Goal: Transaction & Acquisition: Book appointment/travel/reservation

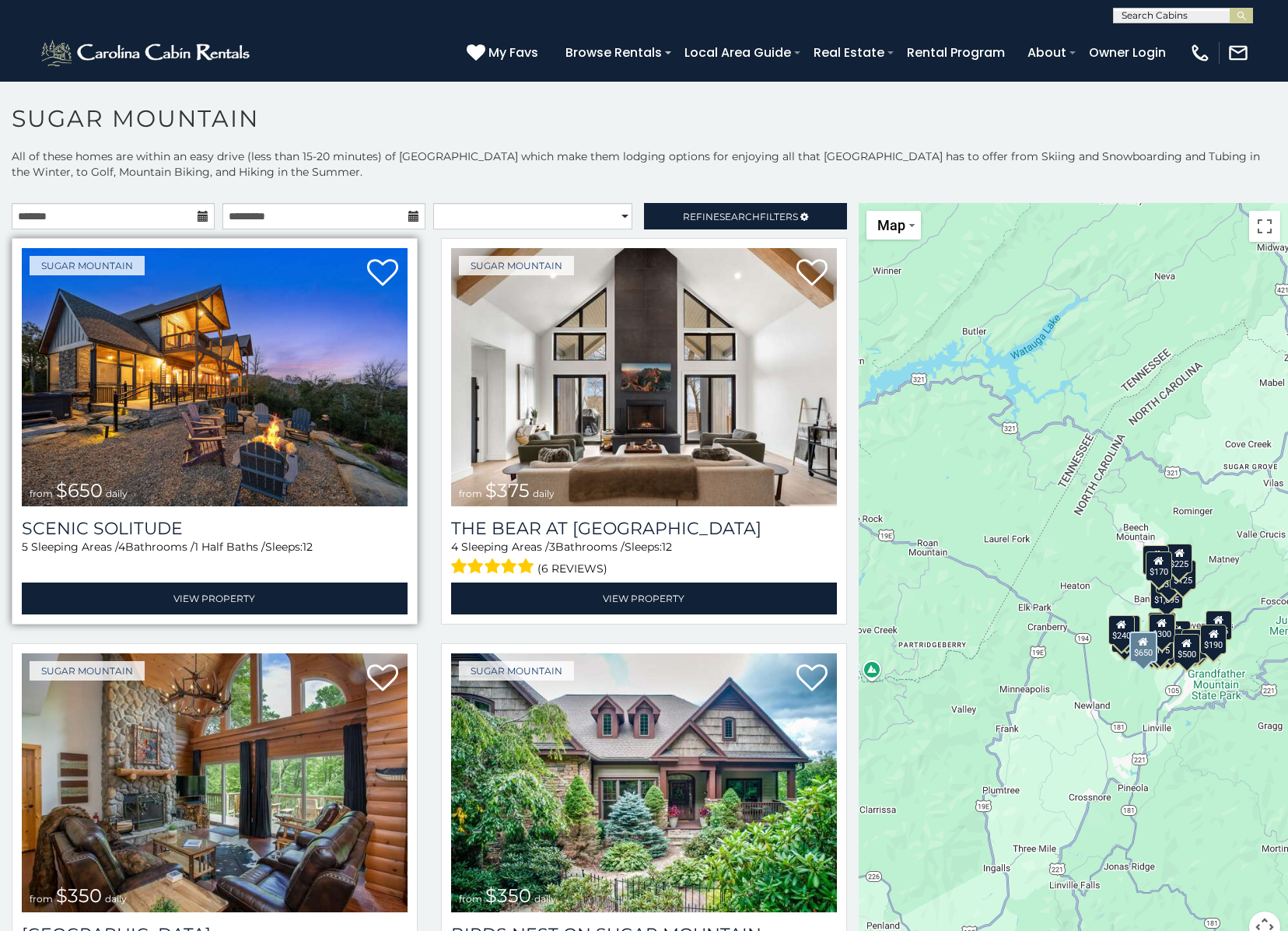
click at [145, 438] on img at bounding box center [214, 377] width 386 height 259
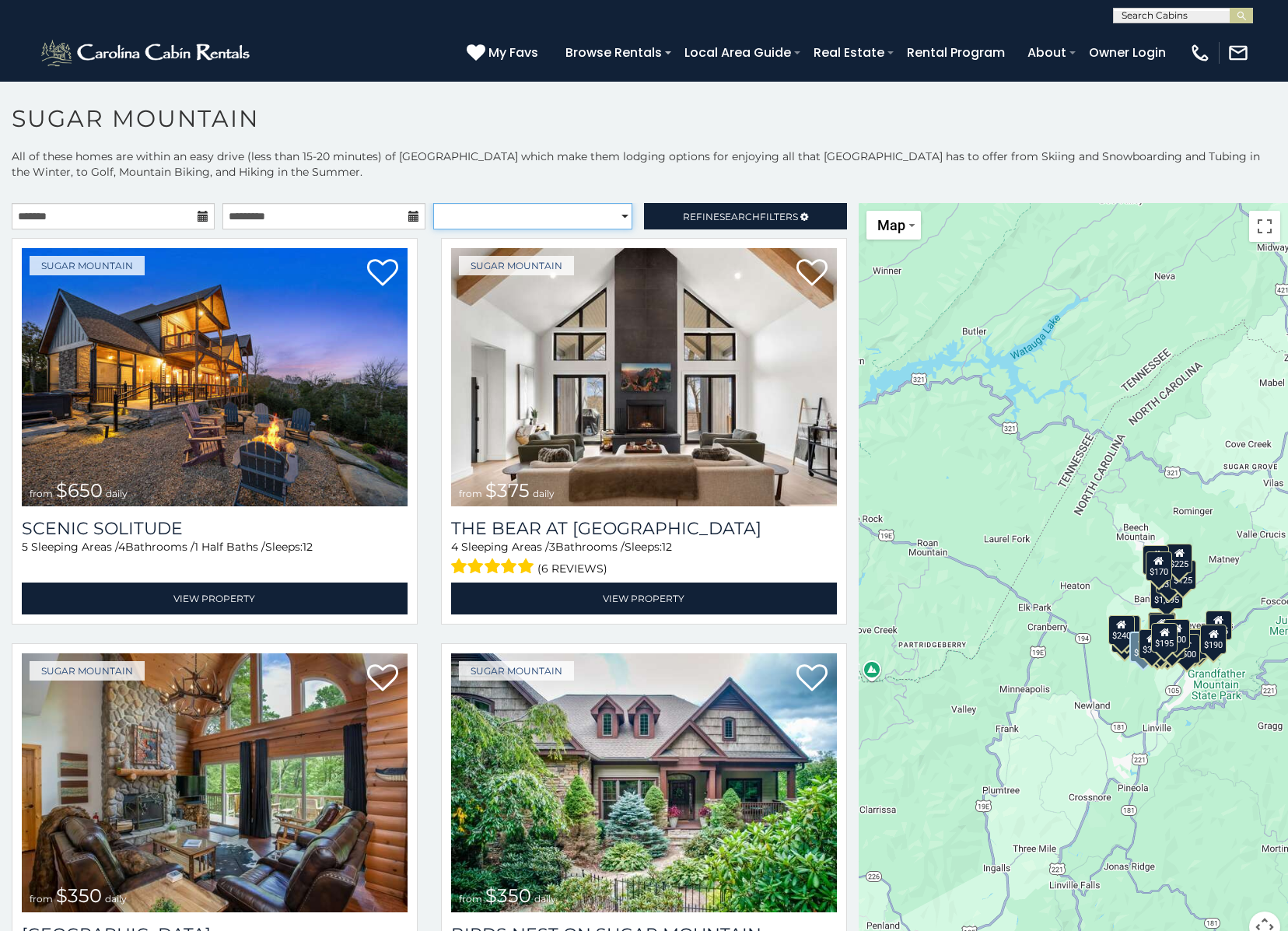
select select "**********"
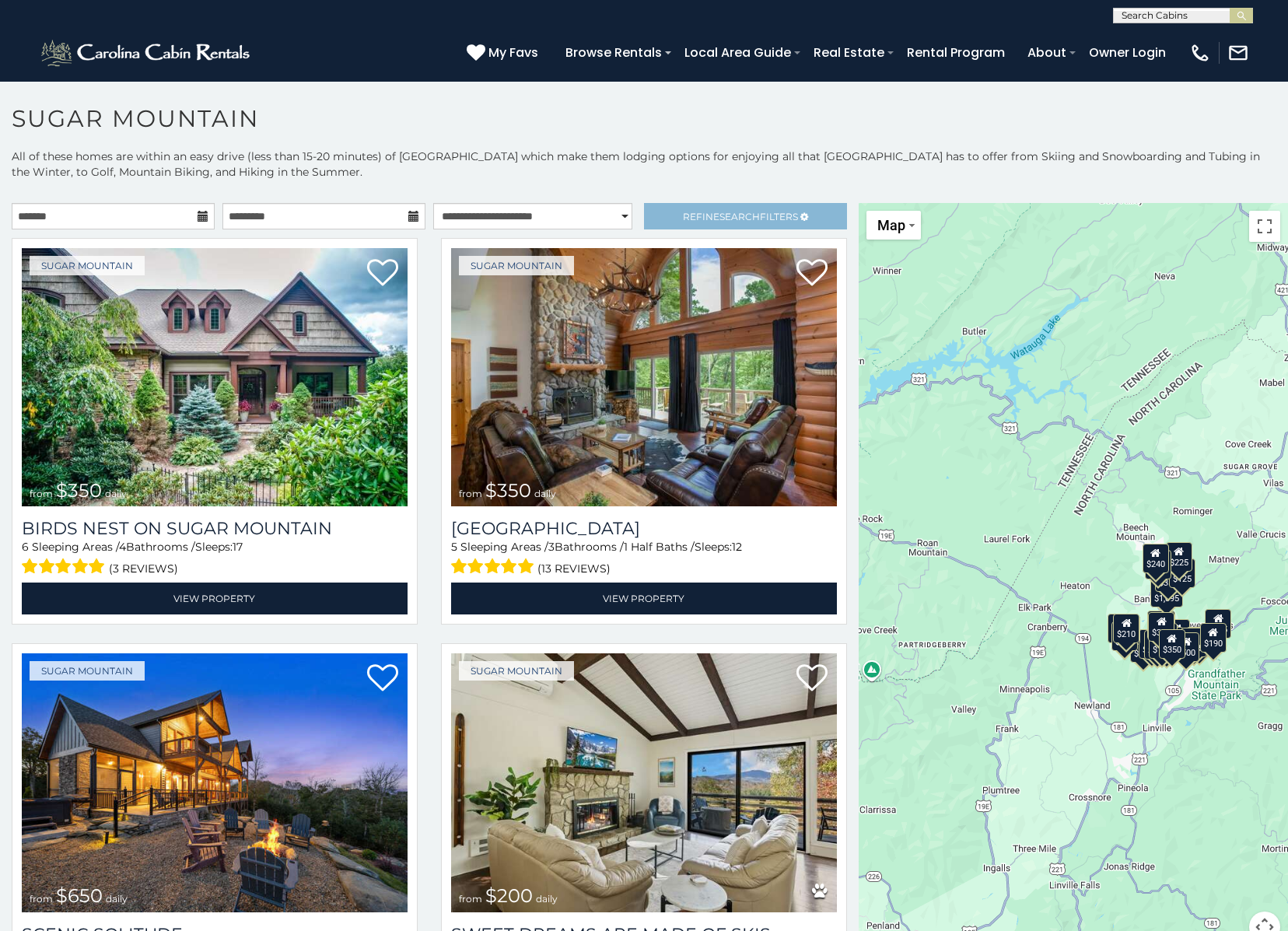
click at [668, 218] on link "Refine Search Filters" at bounding box center [745, 216] width 203 height 27
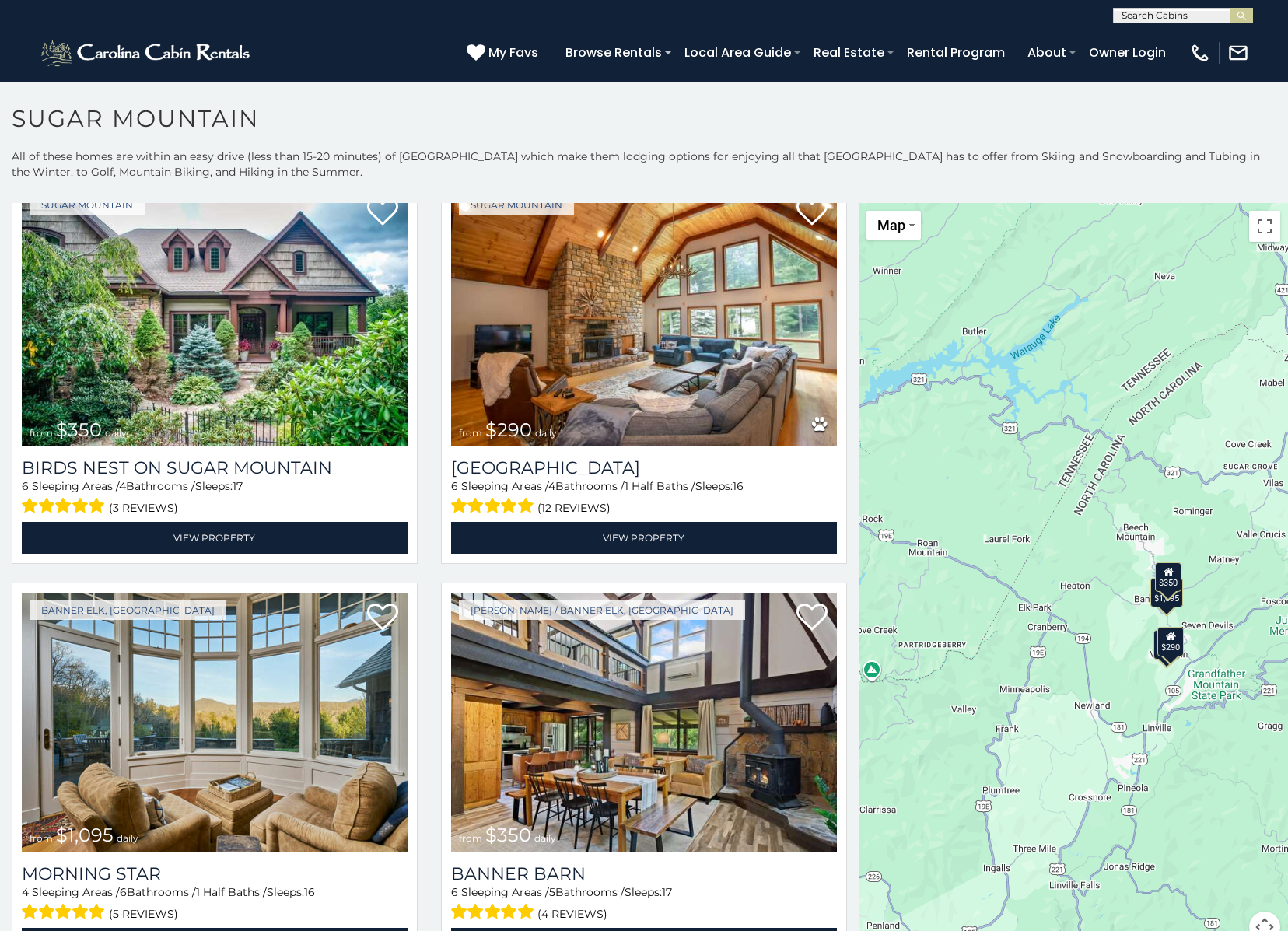
scroll to position [45, 0]
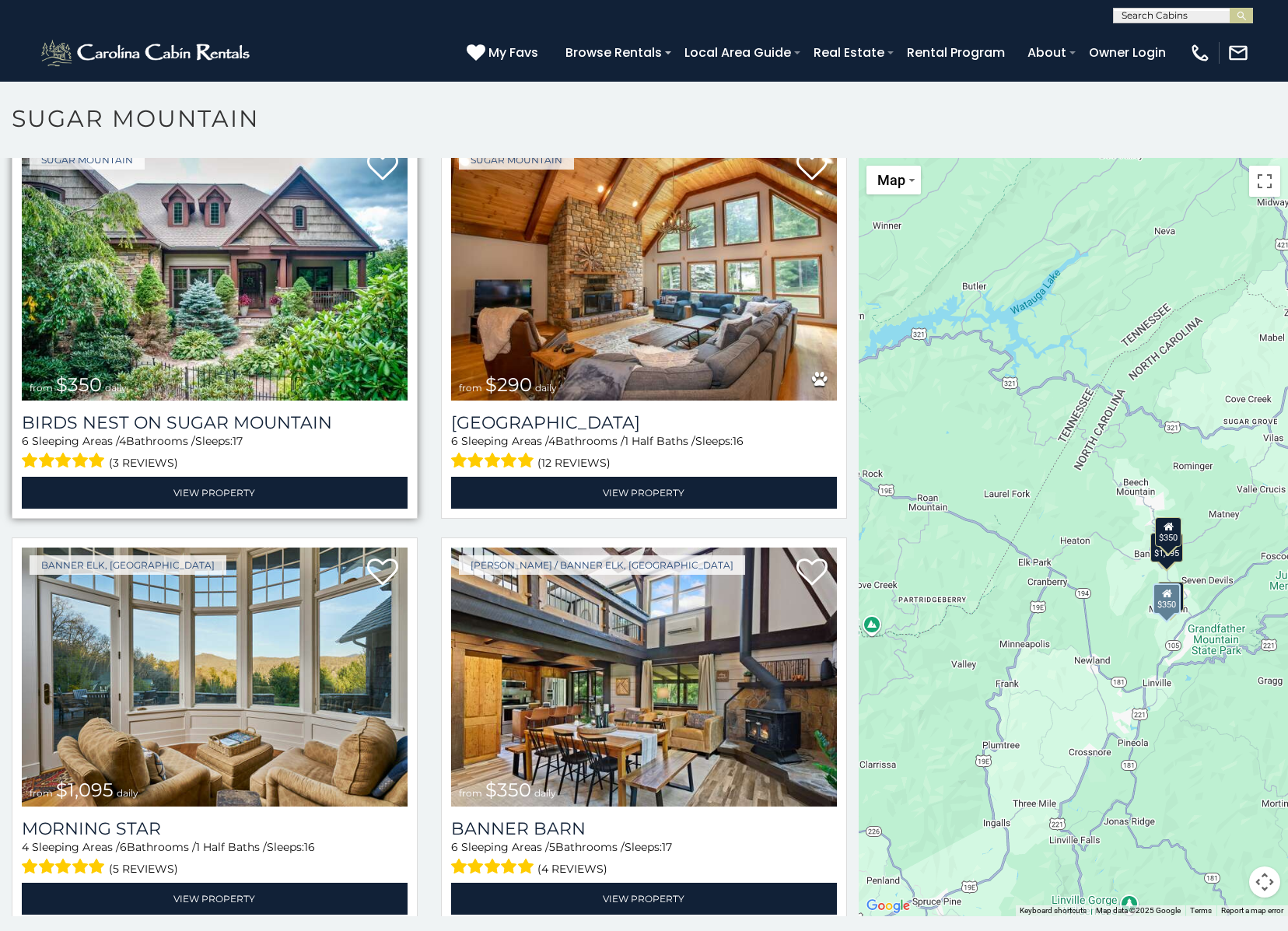
click at [215, 339] on img at bounding box center [214, 271] width 386 height 259
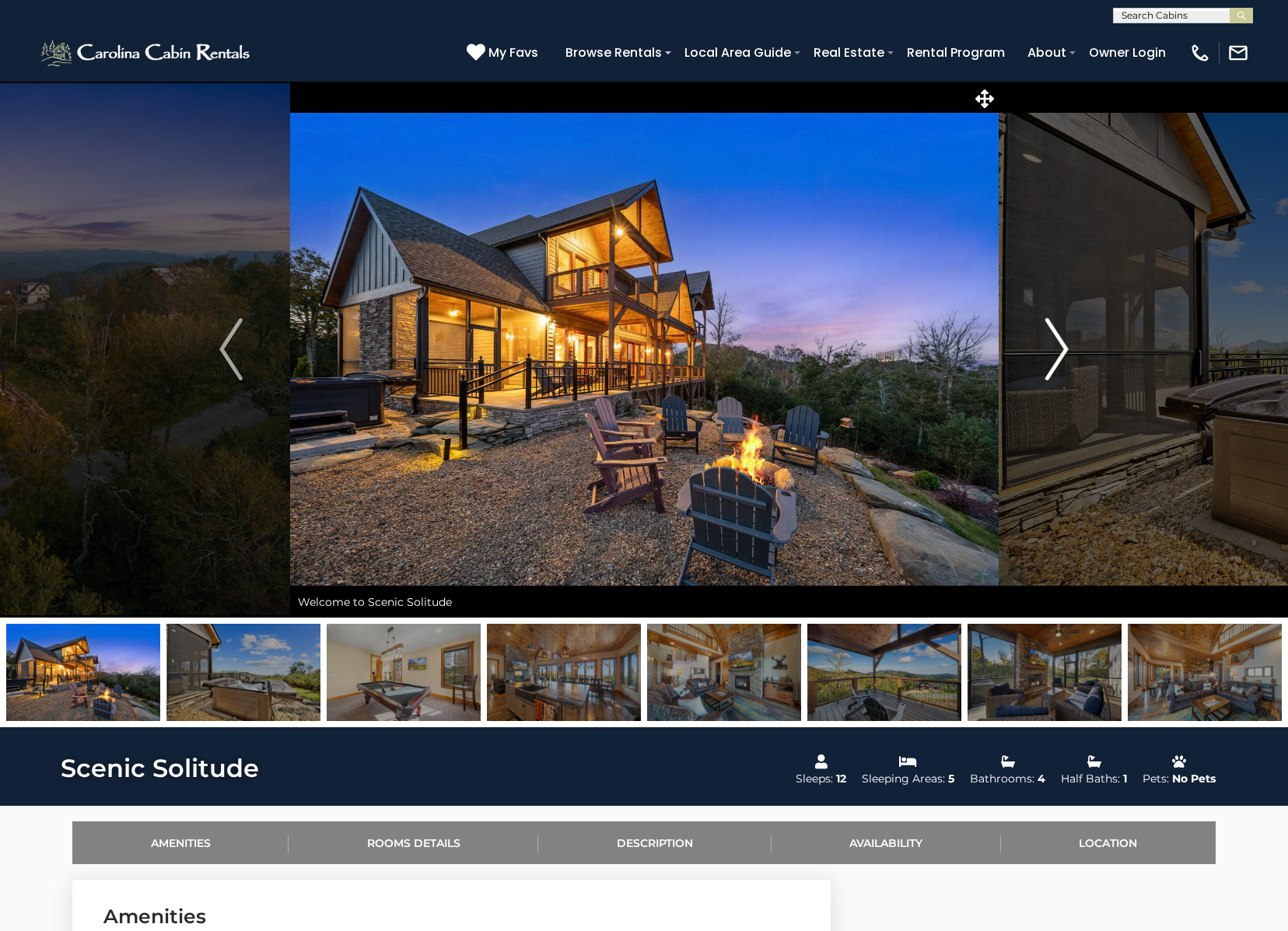
click at [1059, 349] on img "Next" at bounding box center [1056, 349] width 23 height 62
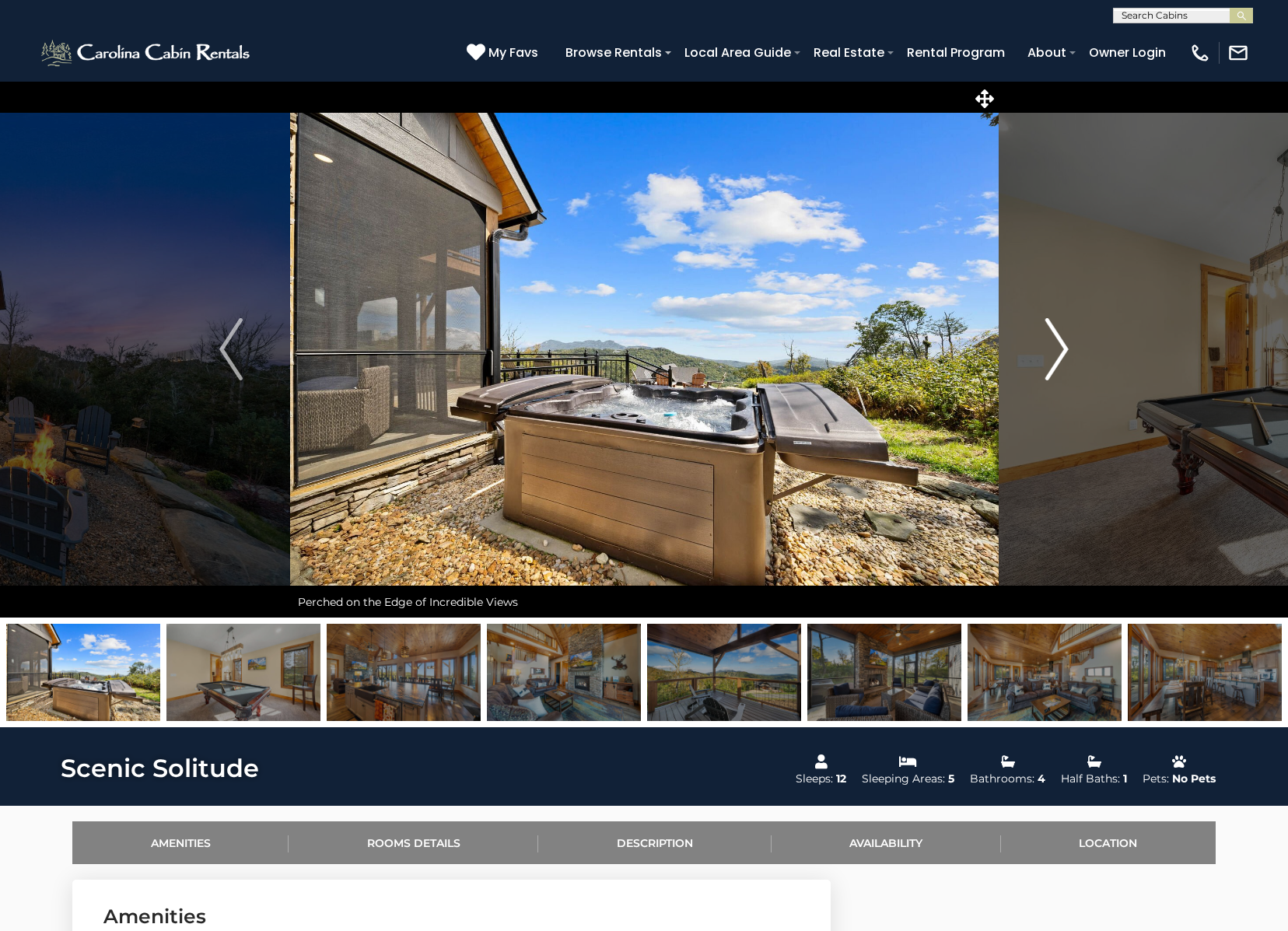
click at [1058, 350] on img "Next" at bounding box center [1056, 349] width 23 height 62
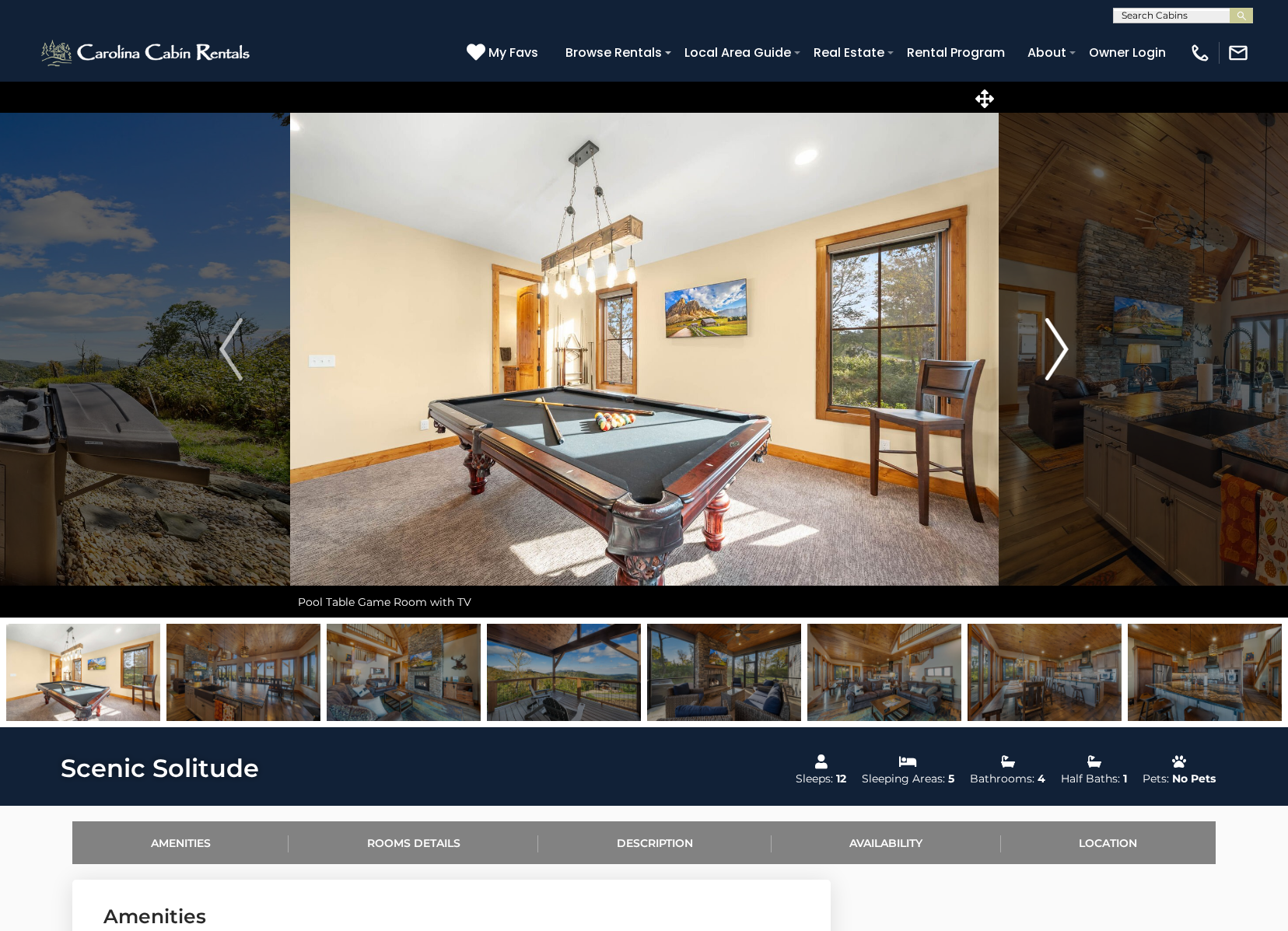
click at [1058, 350] on img "Next" at bounding box center [1056, 349] width 23 height 62
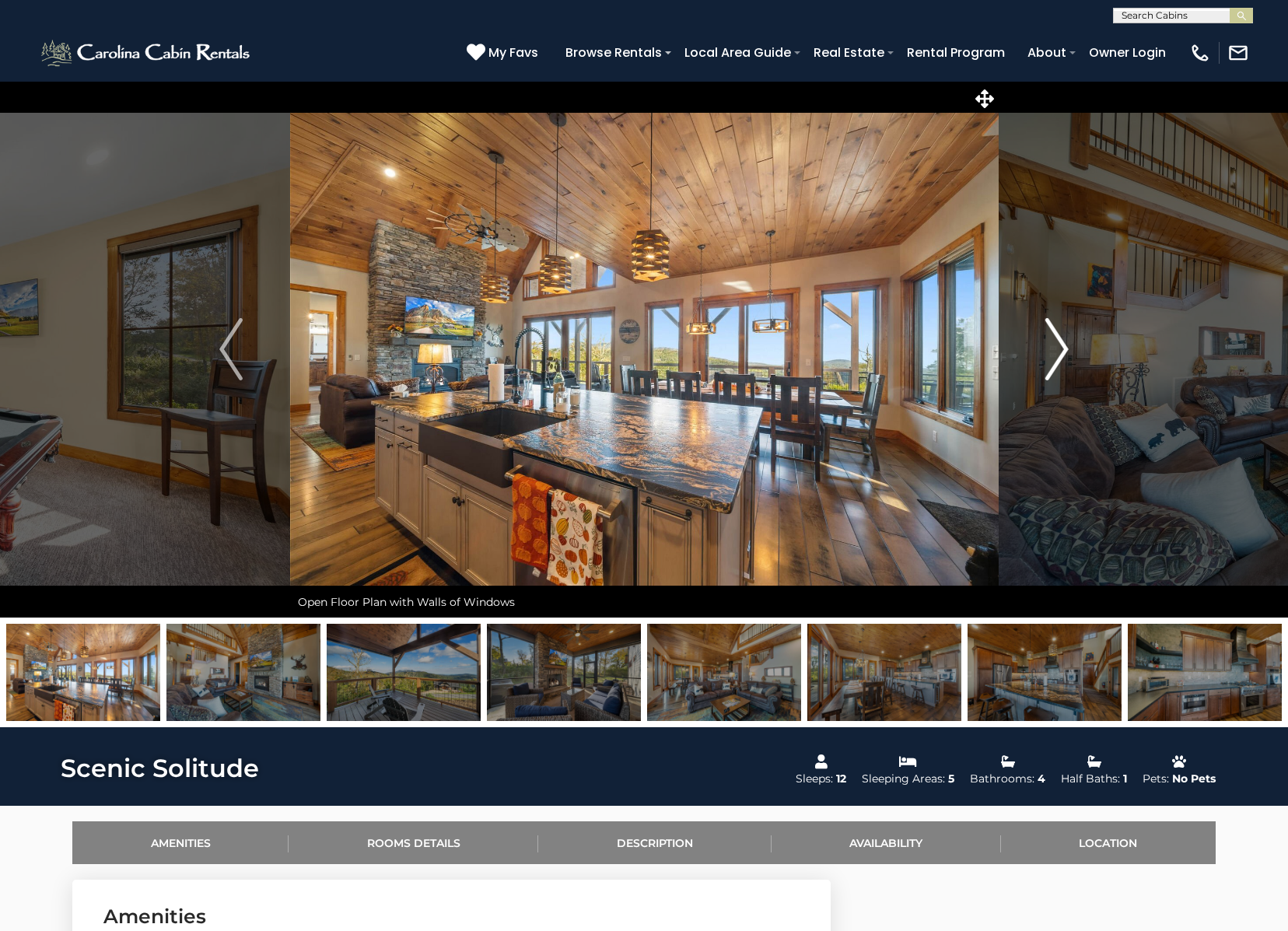
click at [1058, 350] on img "Next" at bounding box center [1056, 349] width 23 height 62
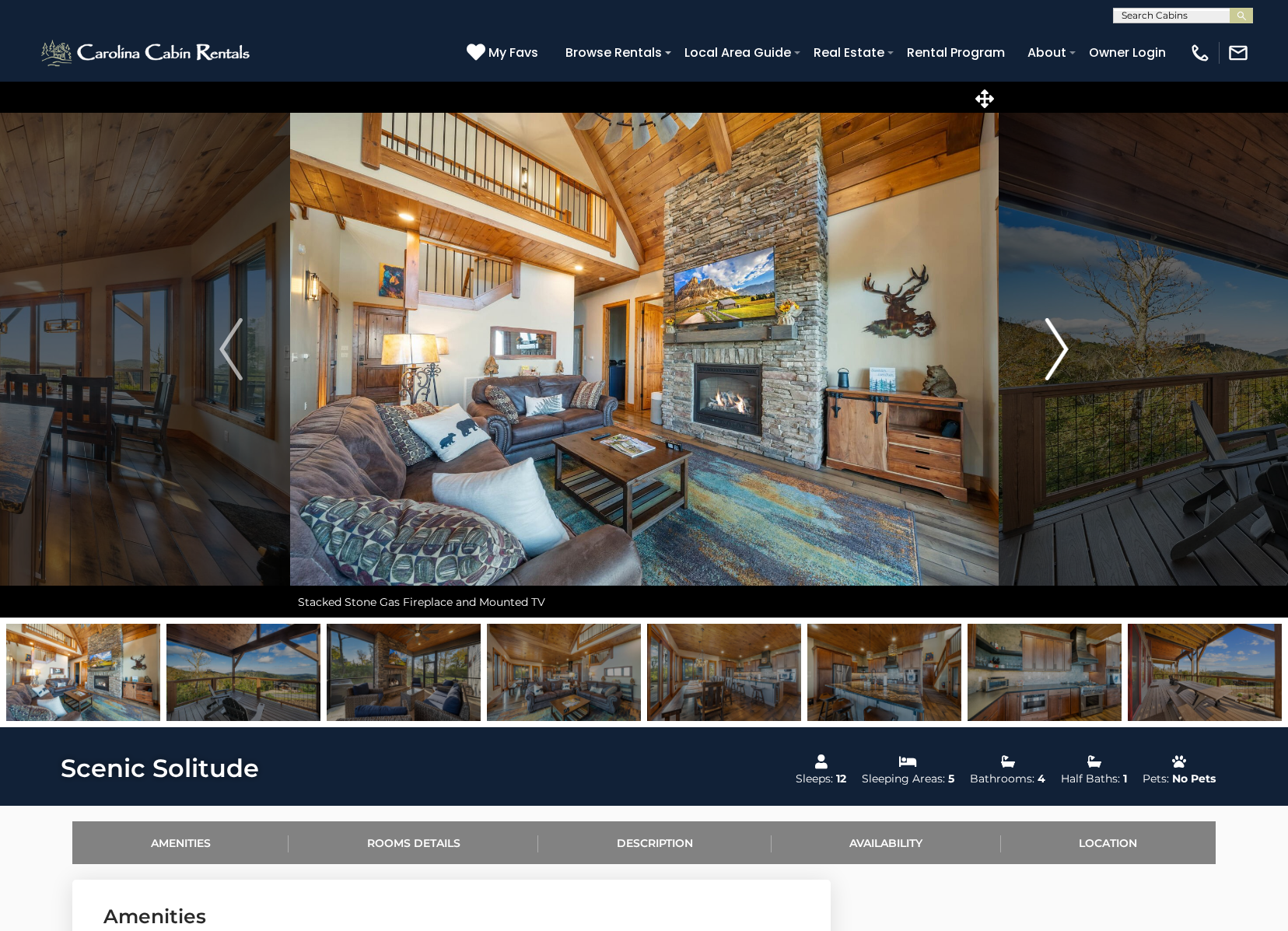
click at [1058, 350] on img "Next" at bounding box center [1056, 349] width 23 height 62
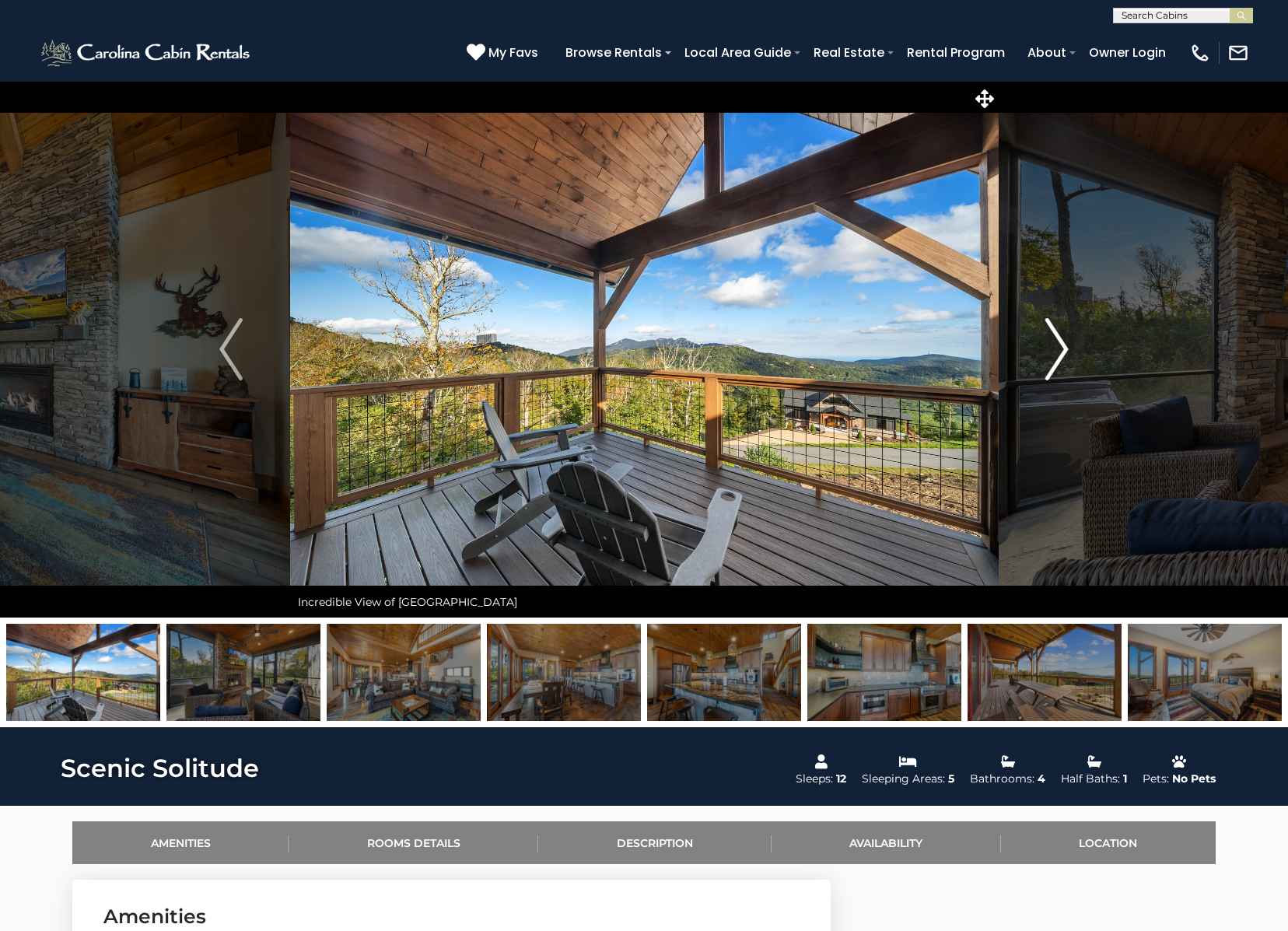
click at [1058, 350] on img "Next" at bounding box center [1056, 349] width 23 height 62
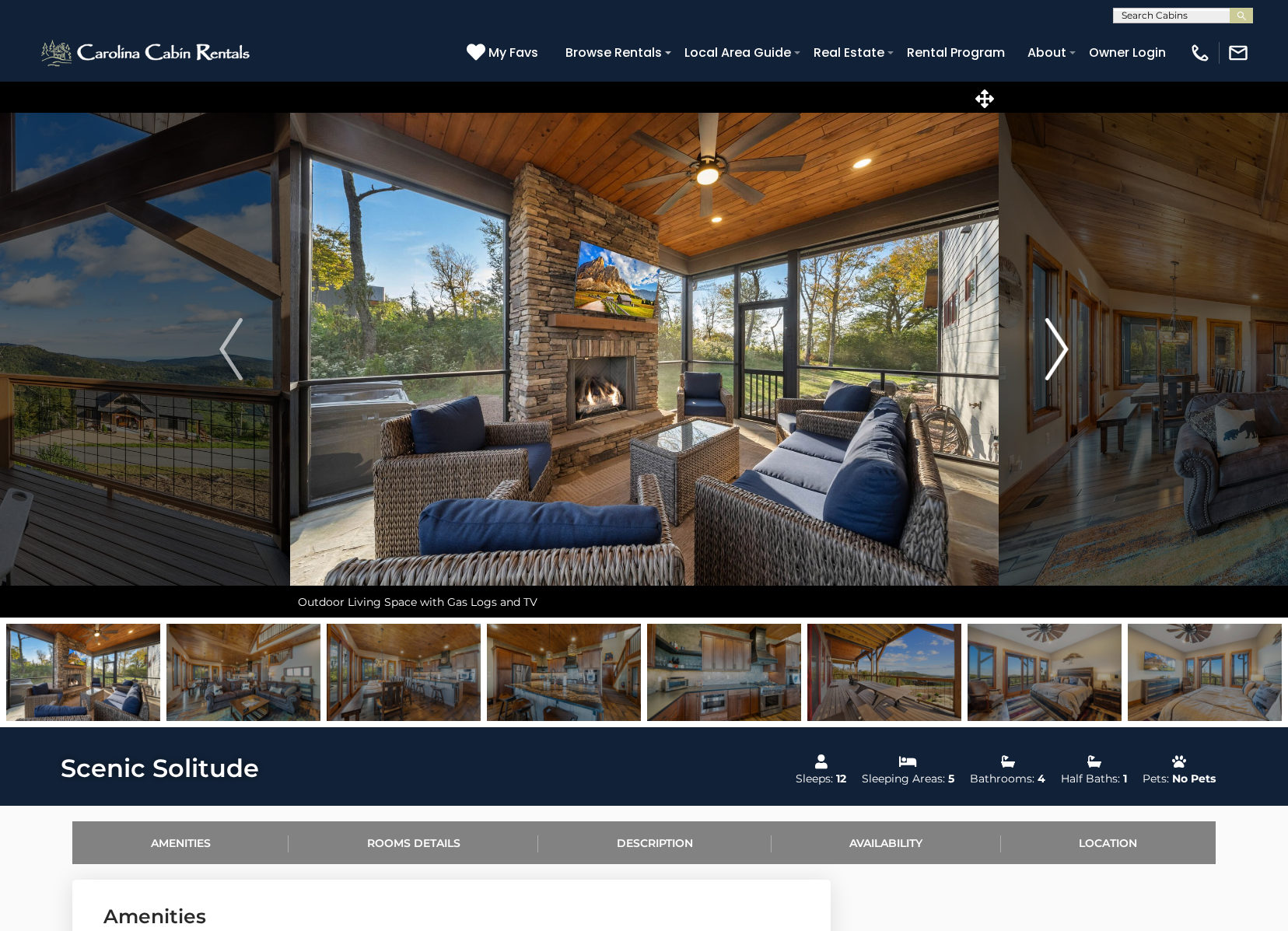
click at [1058, 350] on img "Next" at bounding box center [1056, 349] width 23 height 62
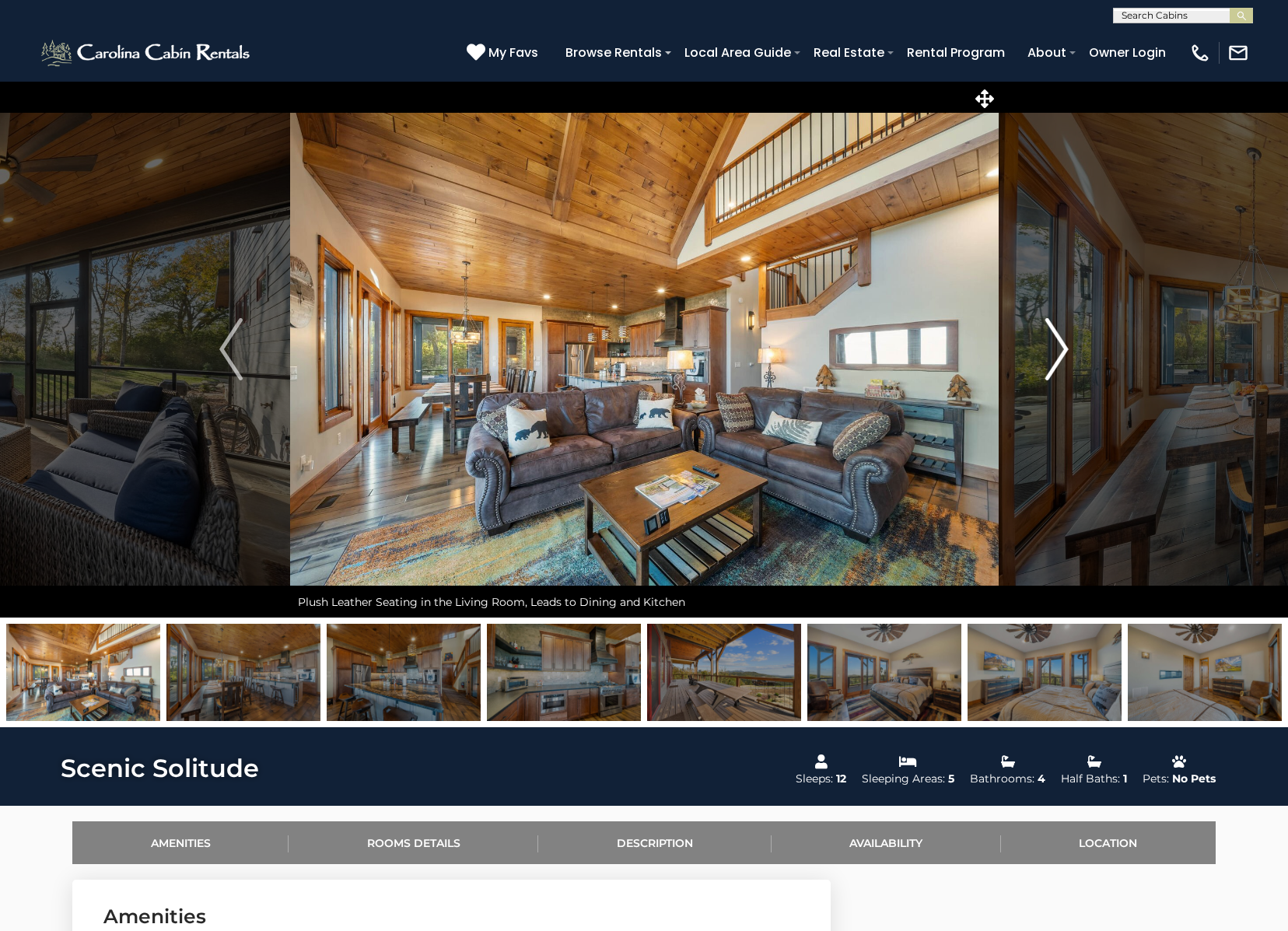
click at [1058, 350] on img "Next" at bounding box center [1056, 349] width 23 height 62
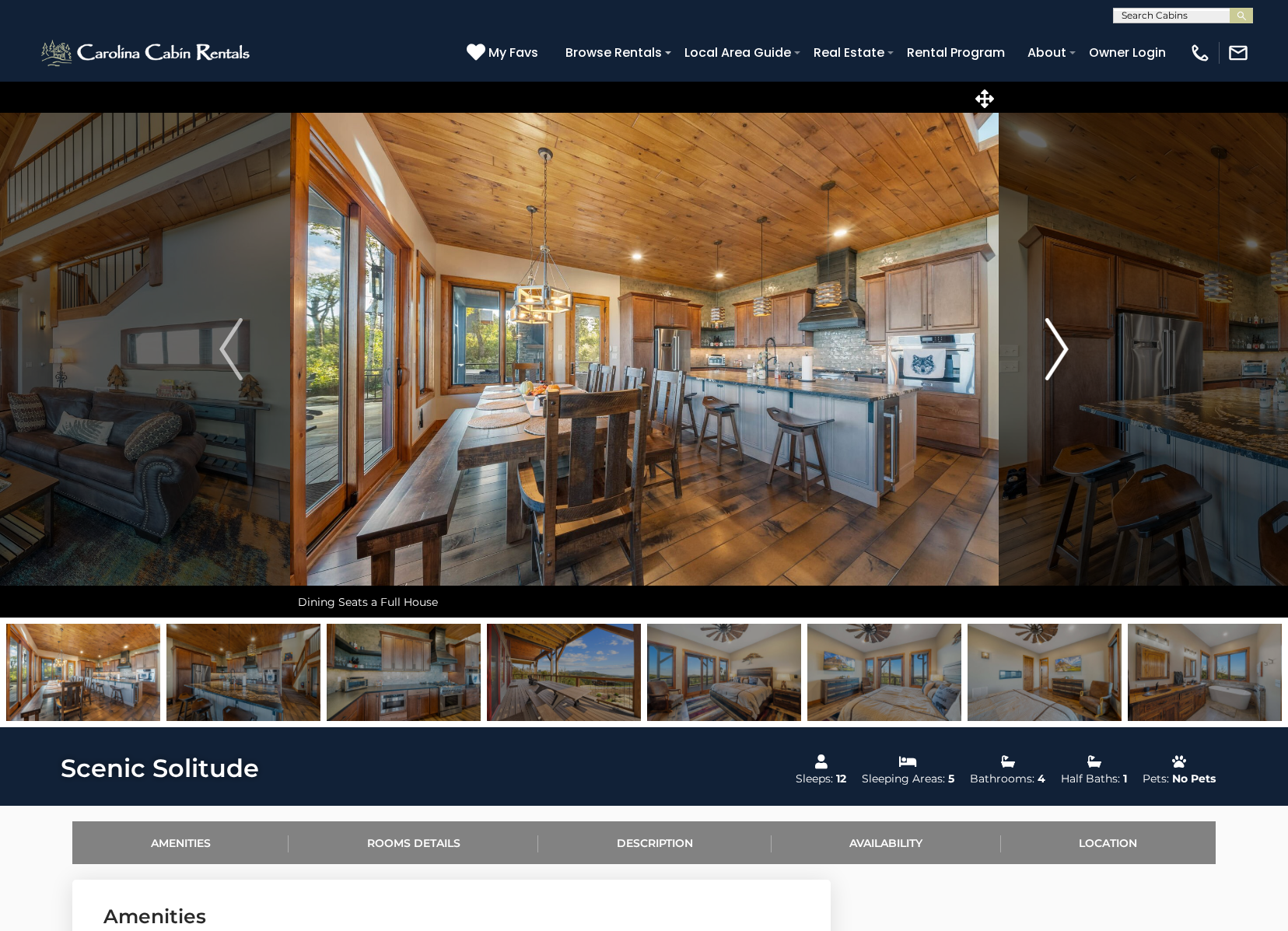
click at [1058, 350] on img "Next" at bounding box center [1056, 349] width 23 height 62
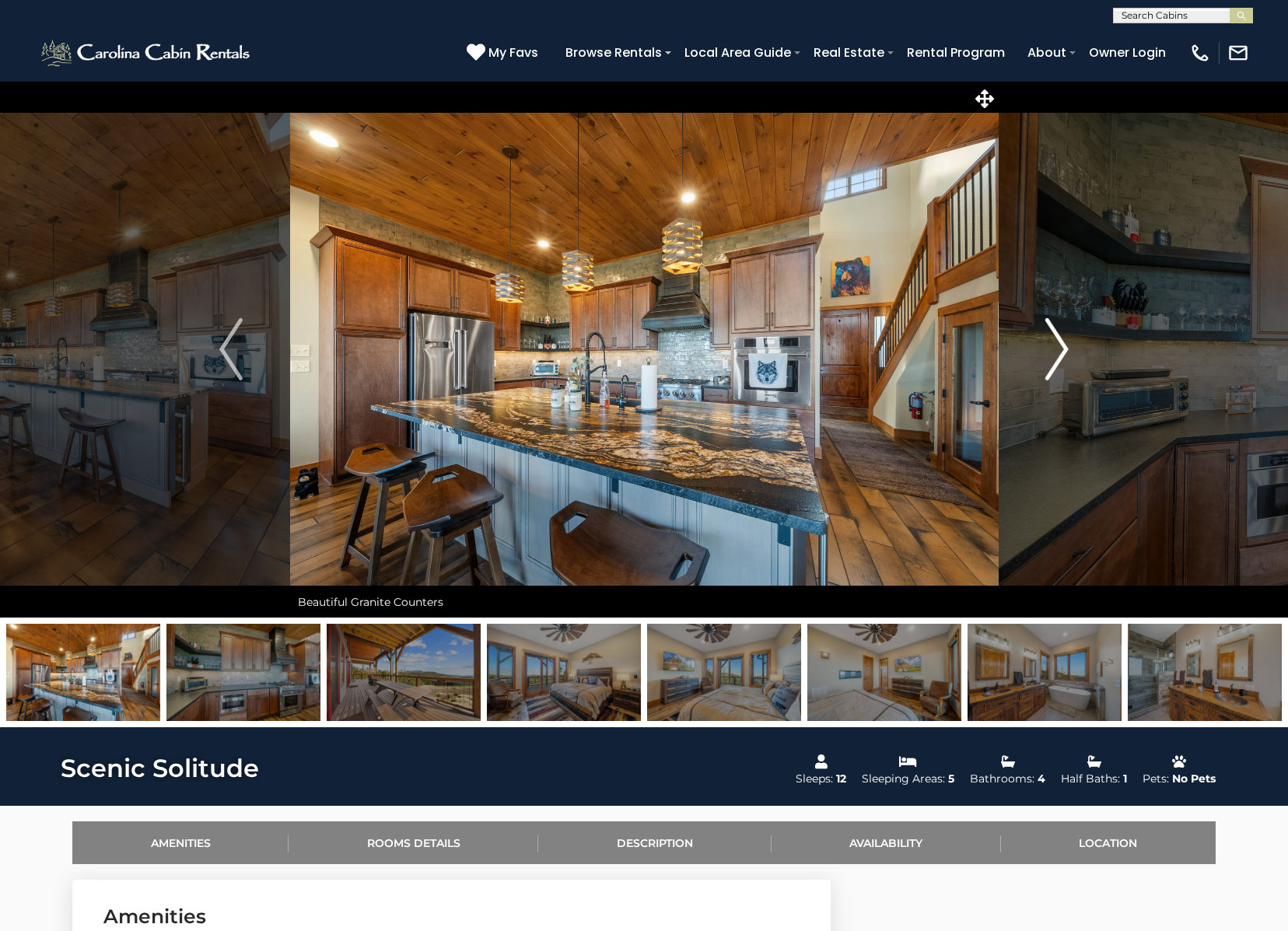
click at [1058, 350] on img "Next" at bounding box center [1056, 349] width 23 height 62
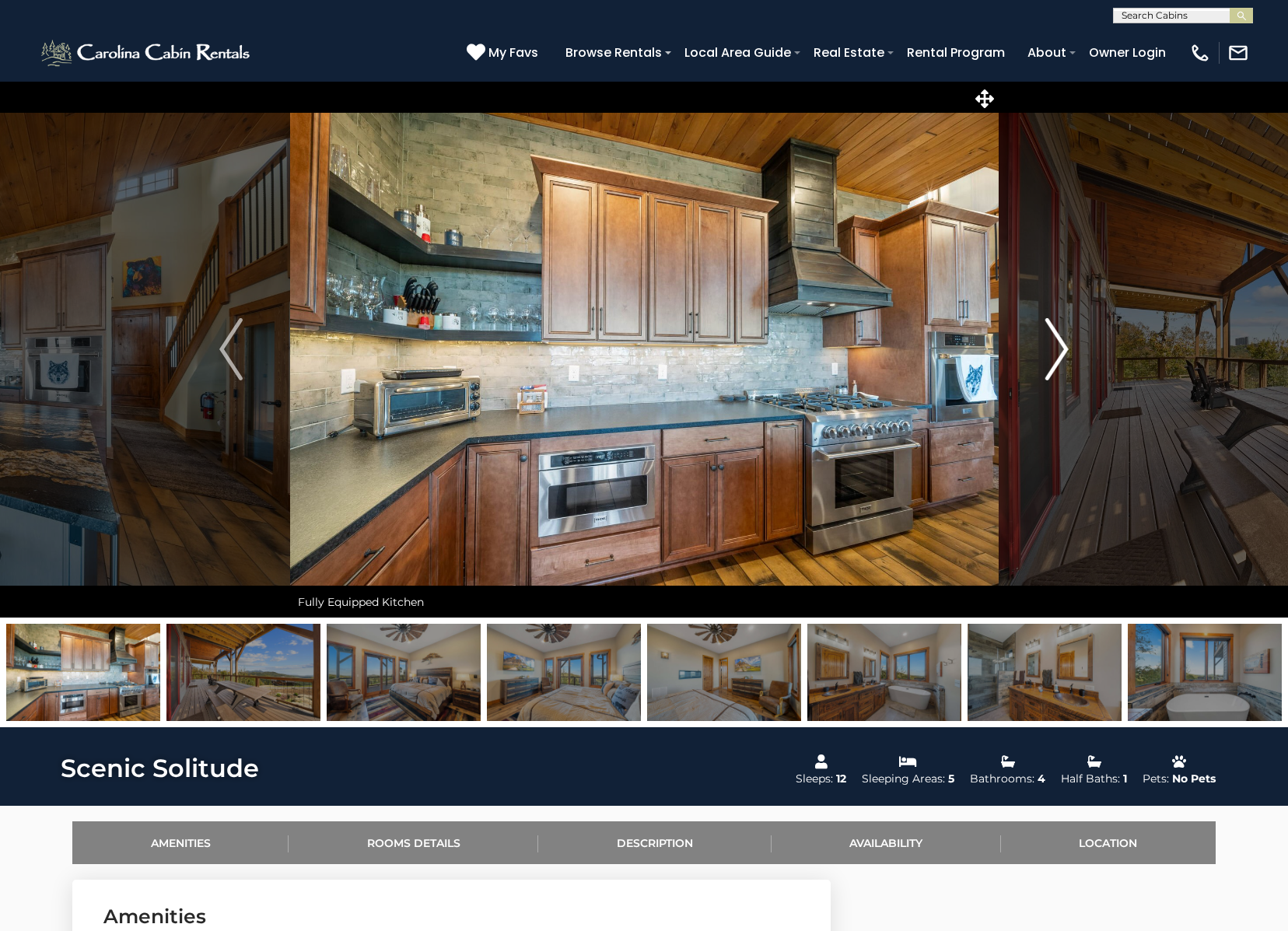
click at [1058, 350] on img "Next" at bounding box center [1056, 349] width 23 height 62
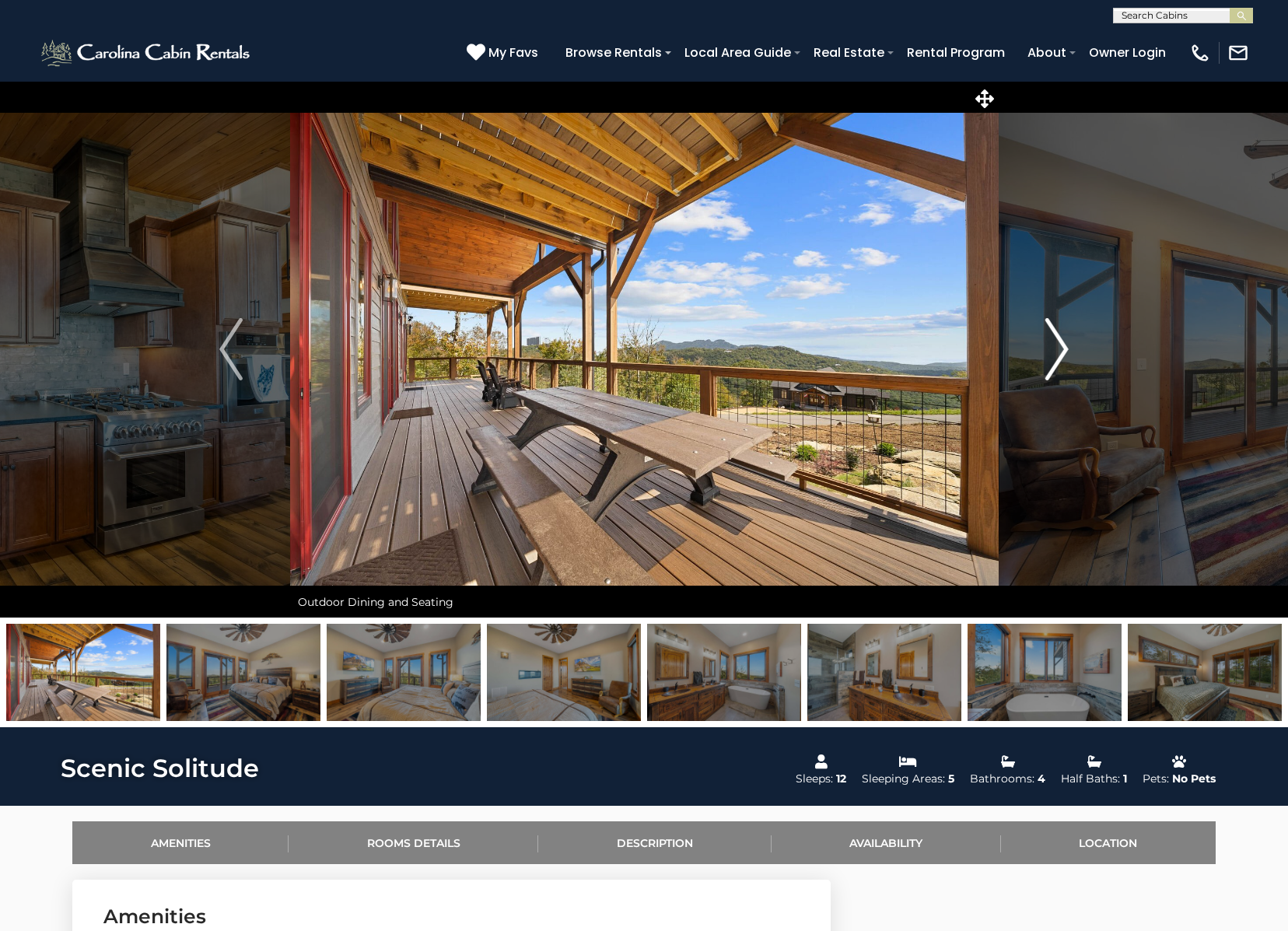
click at [1058, 350] on img "Next" at bounding box center [1056, 349] width 23 height 62
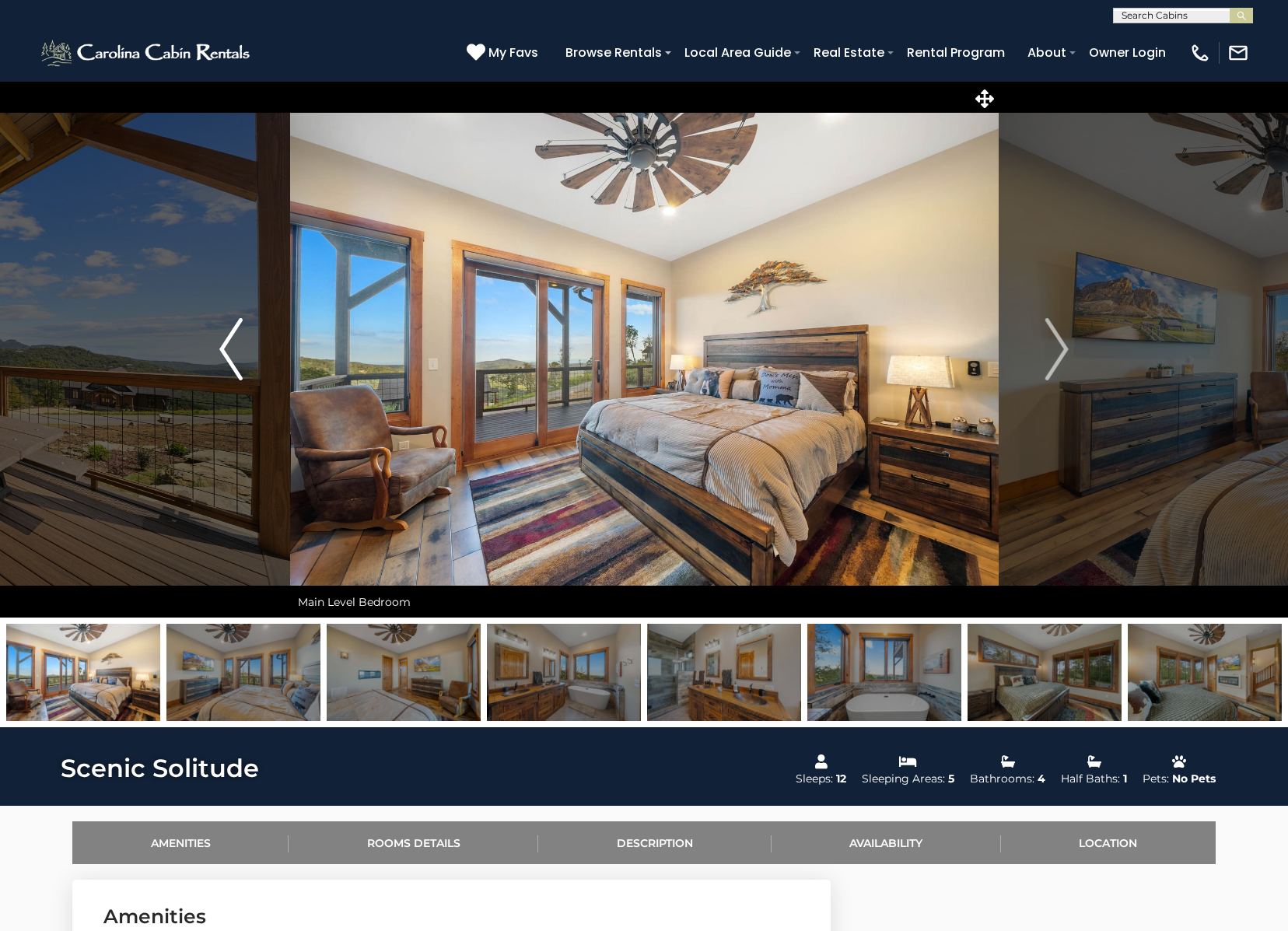
click at [232, 365] on img "Previous" at bounding box center [230, 349] width 23 height 62
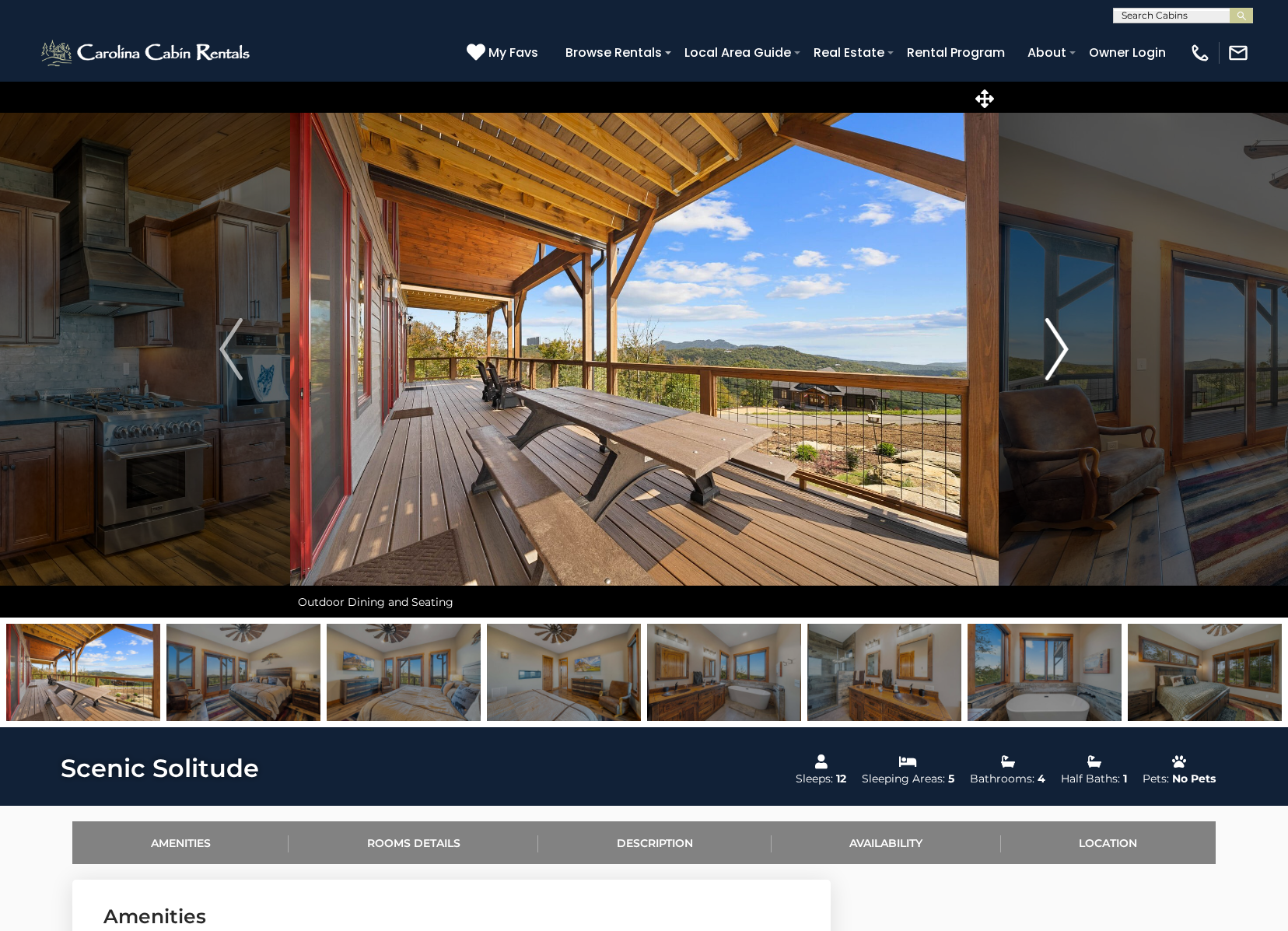
click at [1051, 366] on img "Next" at bounding box center [1056, 349] width 23 height 62
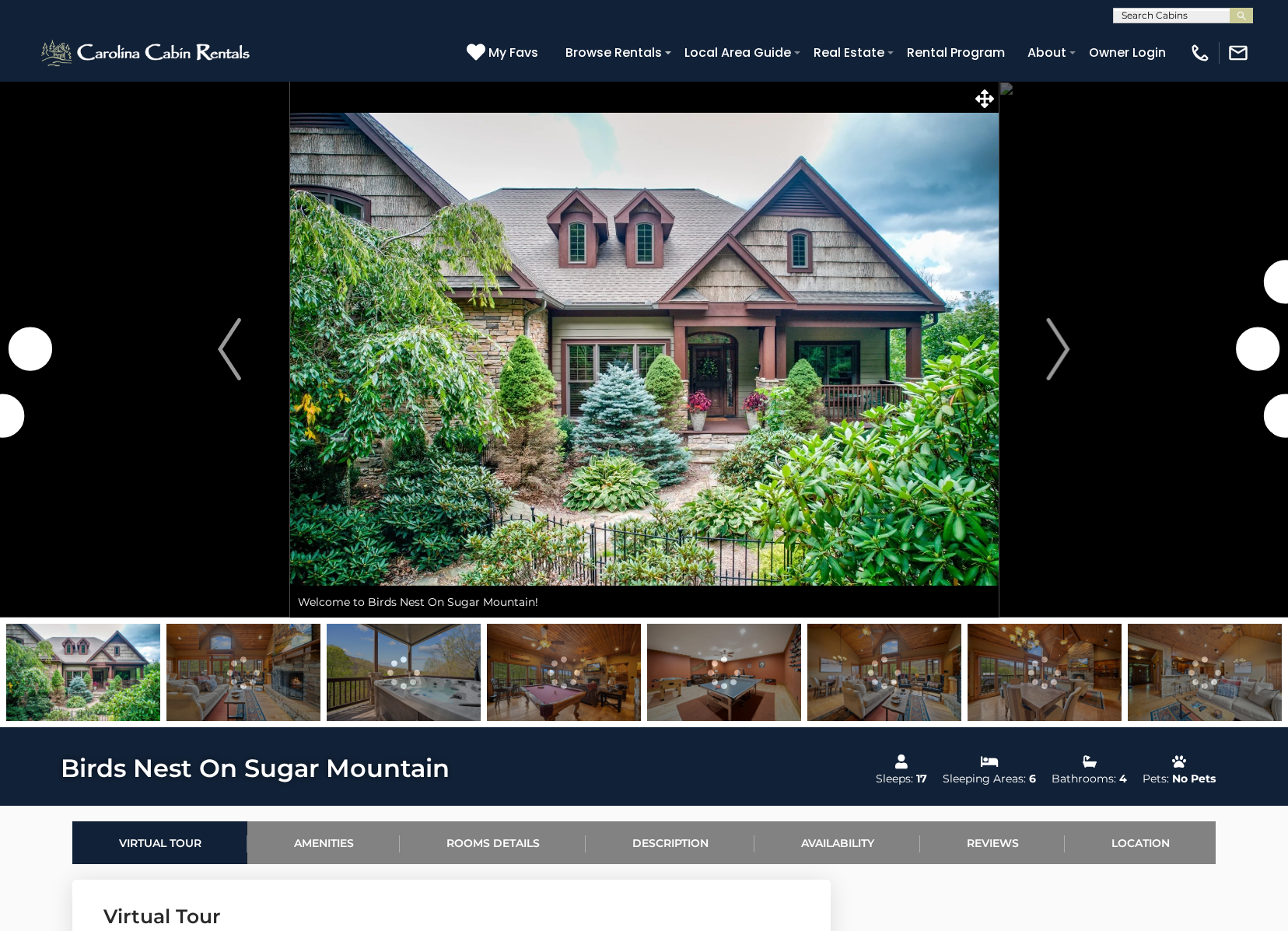
click at [254, 685] on img at bounding box center [243, 672] width 154 height 97
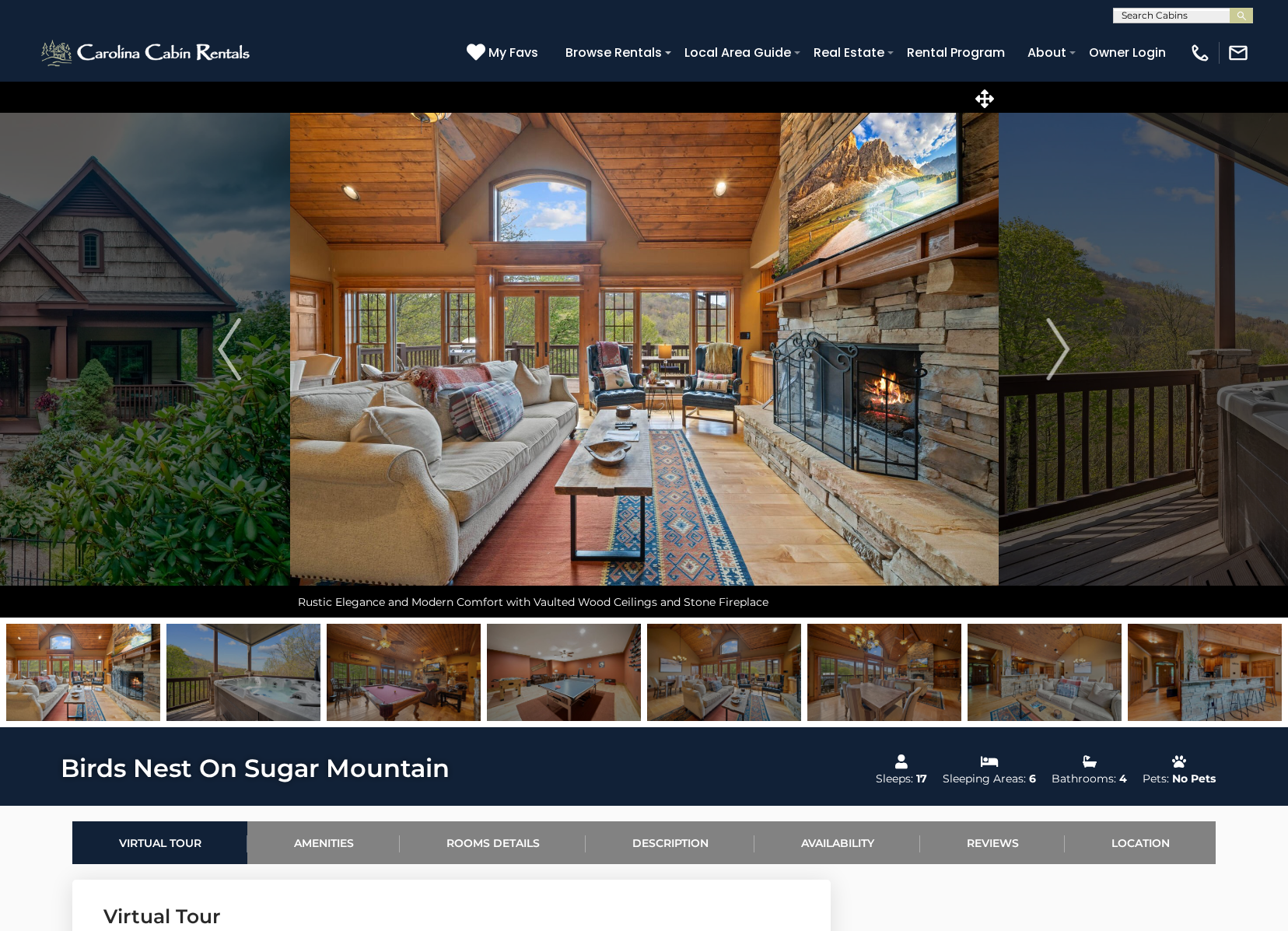
click at [231, 698] on img at bounding box center [243, 672] width 154 height 97
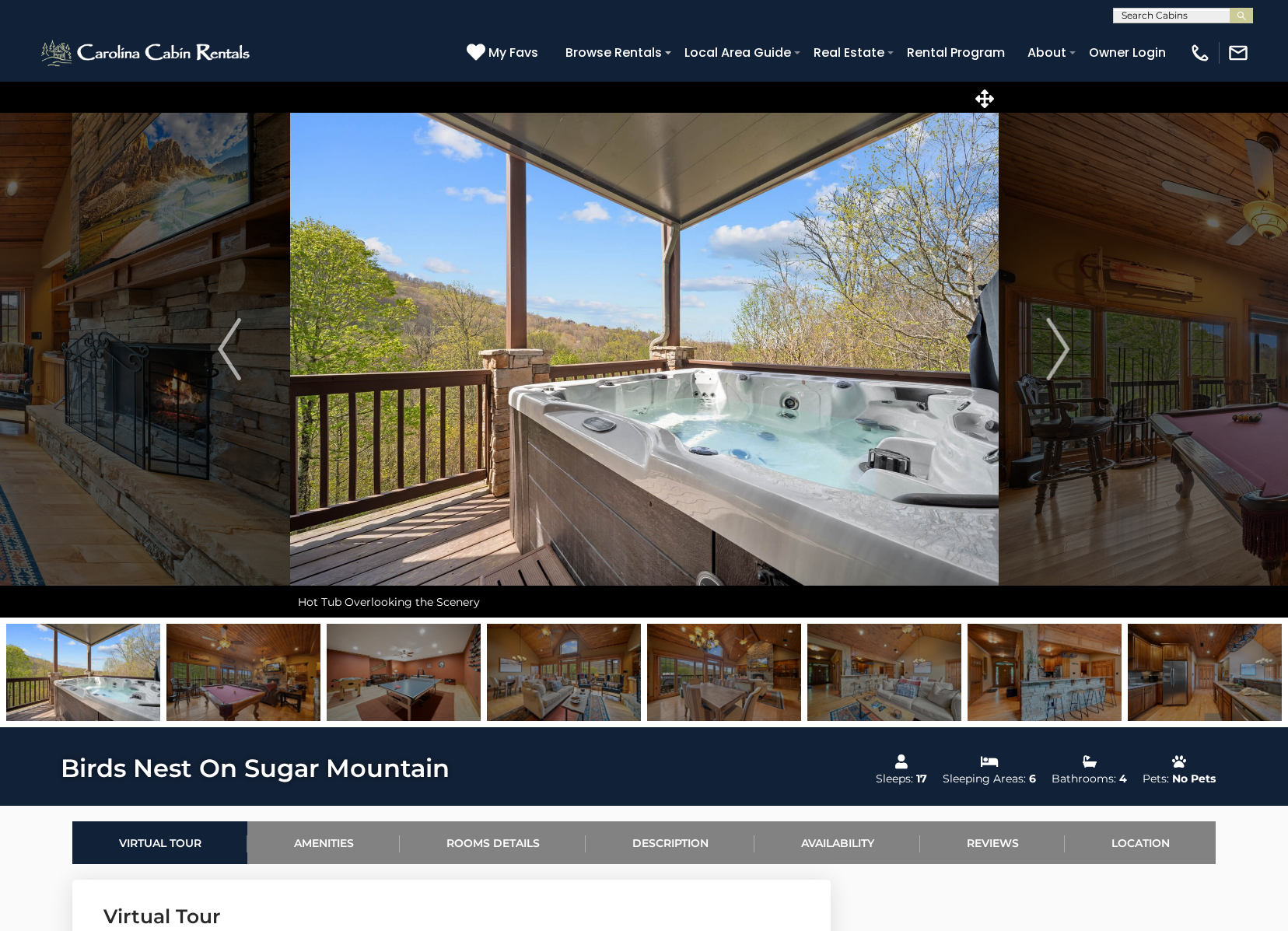
click at [230, 697] on img at bounding box center [243, 672] width 154 height 97
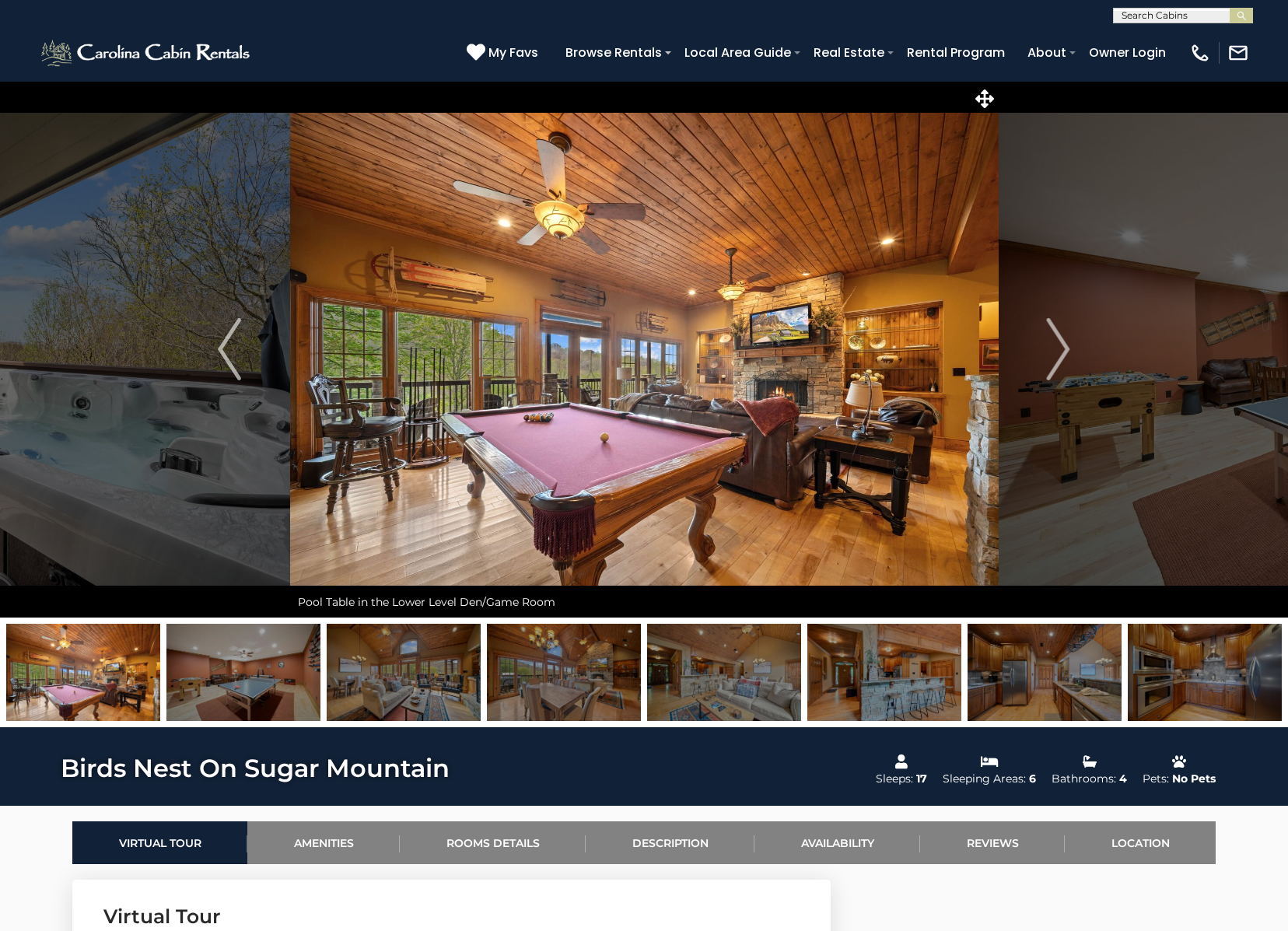
click at [258, 689] on img at bounding box center [243, 672] width 154 height 97
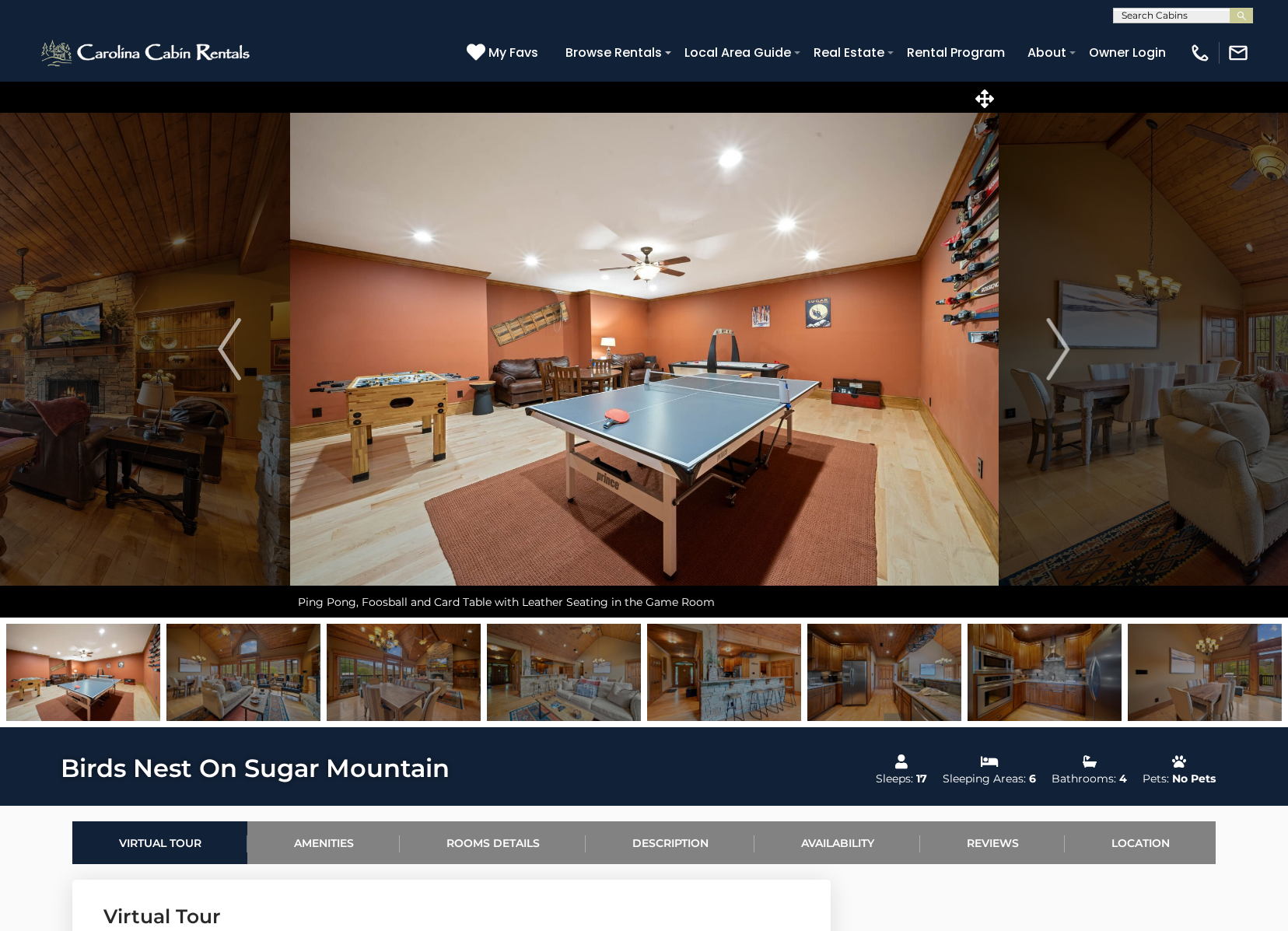
click at [258, 688] on img at bounding box center [243, 672] width 154 height 97
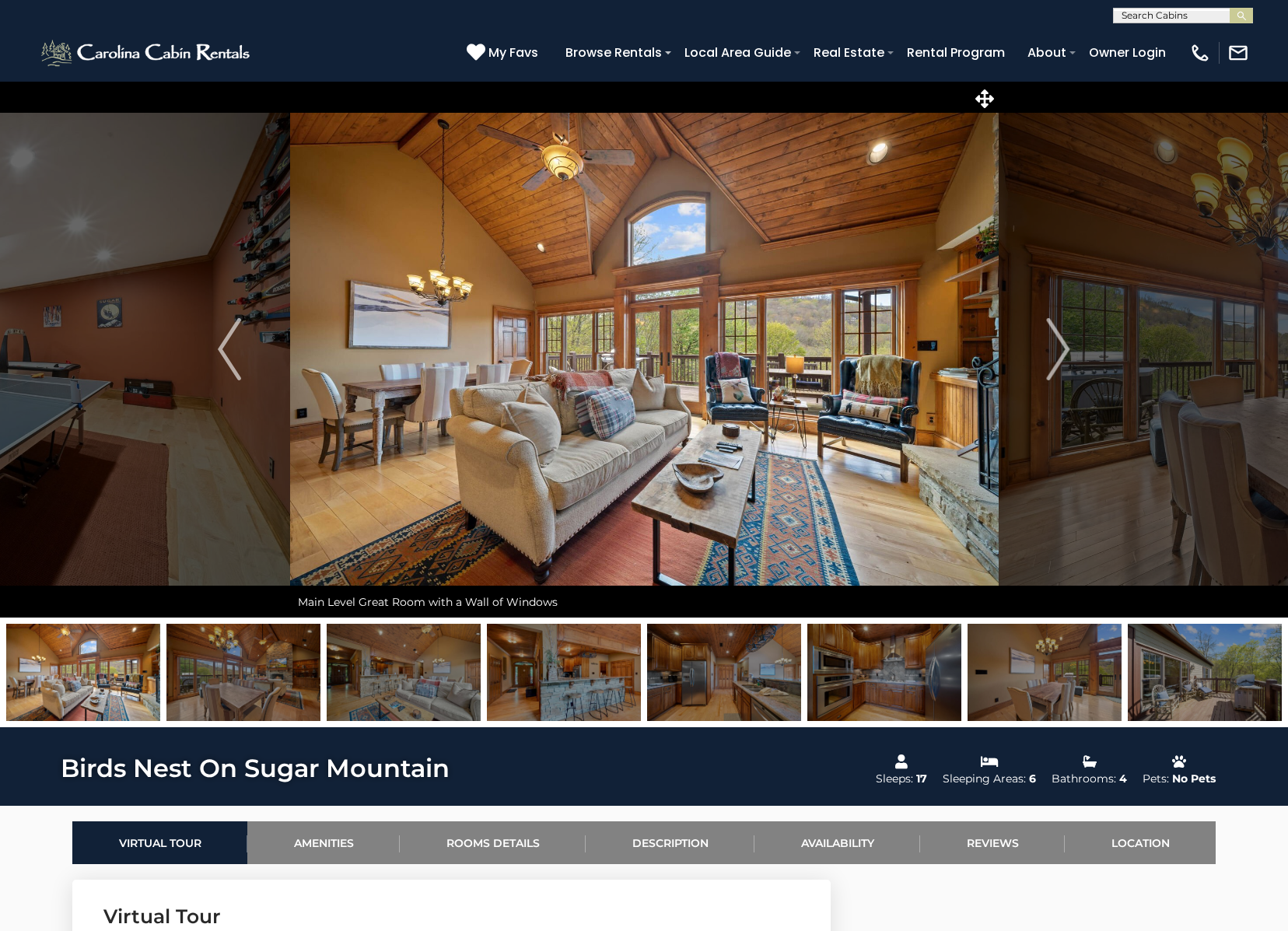
click at [264, 688] on img at bounding box center [243, 672] width 154 height 97
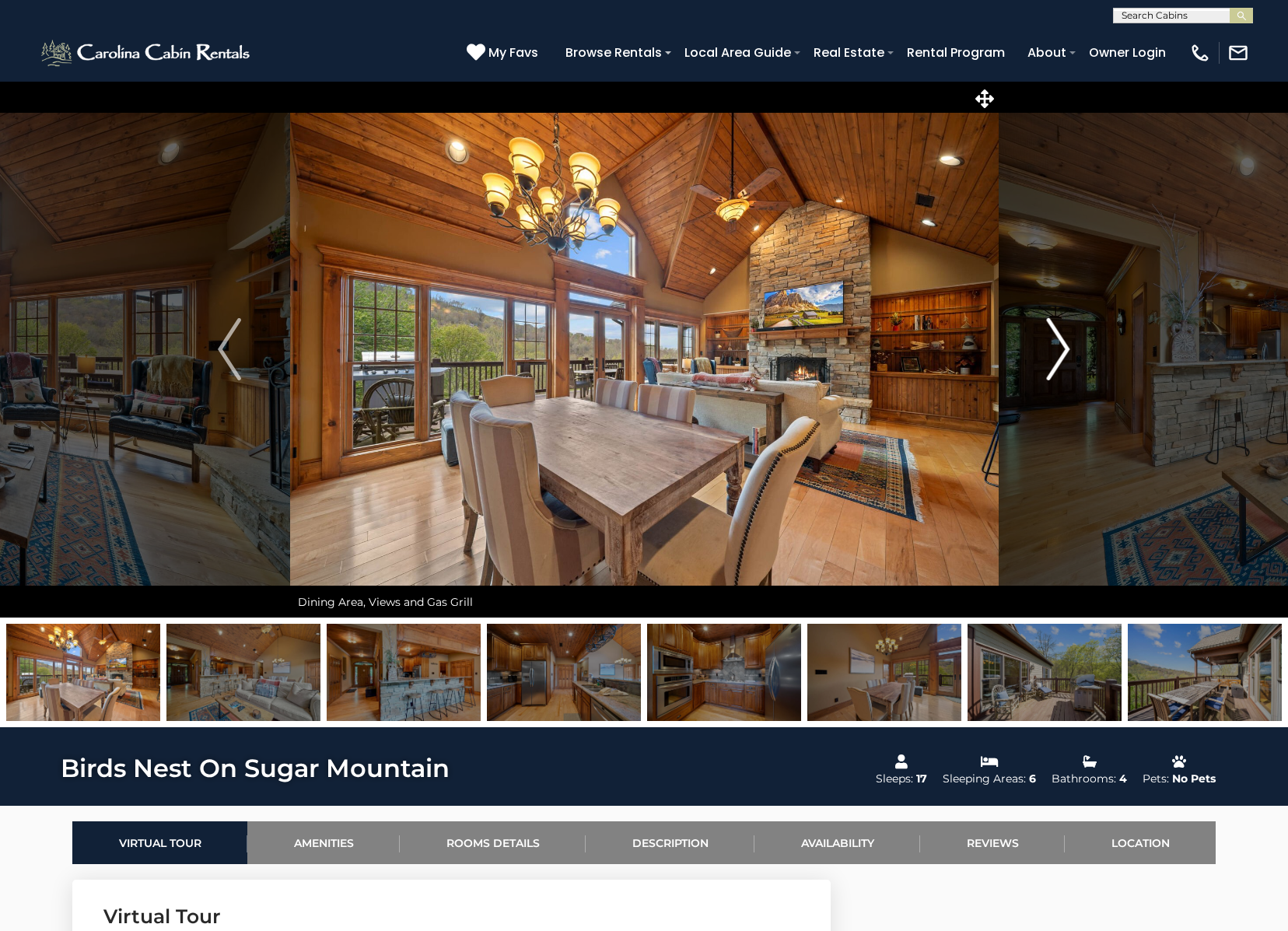
click at [1043, 352] on button "Next" at bounding box center [1058, 349] width 121 height 537
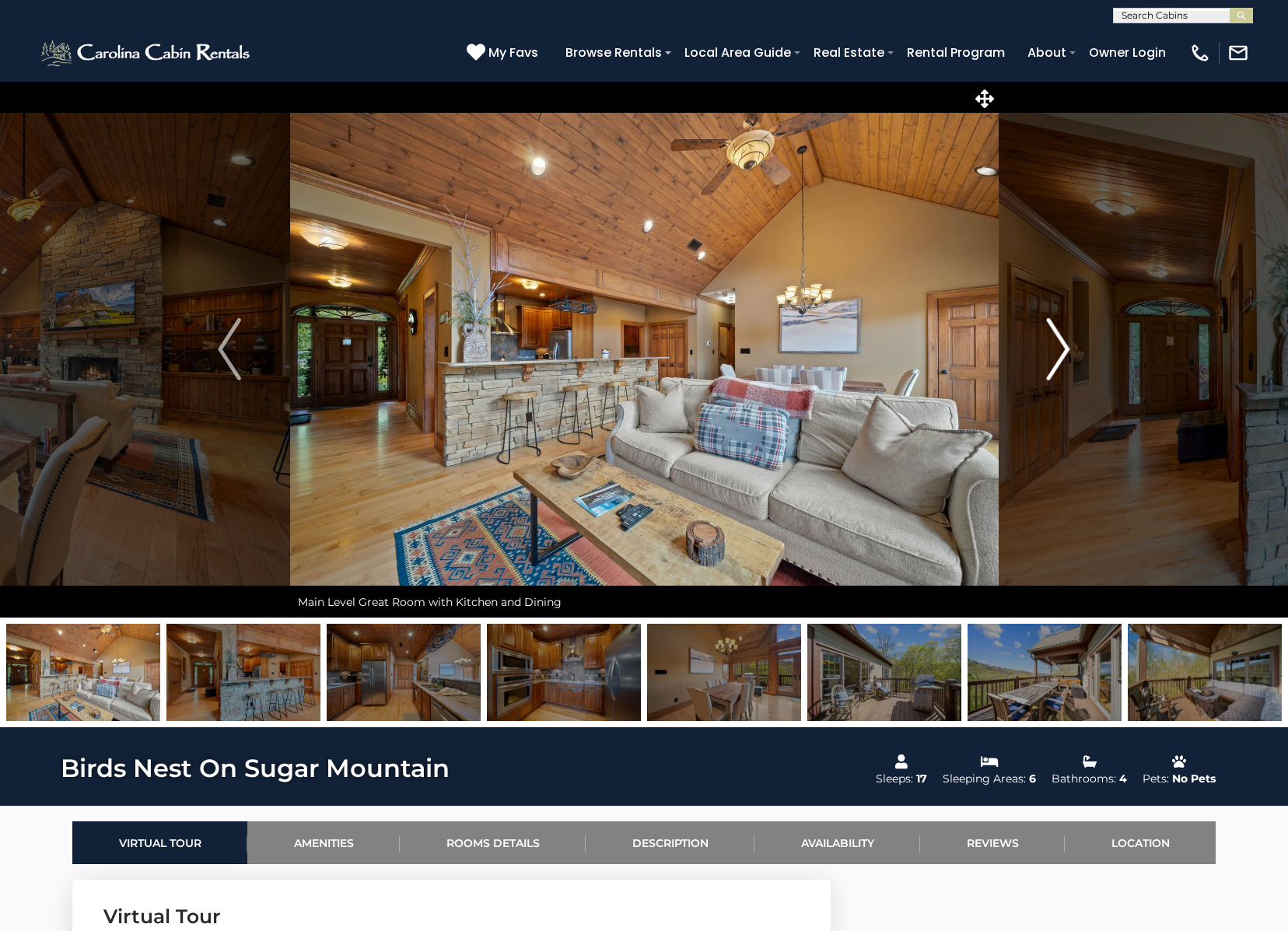
click at [1043, 352] on button "Next" at bounding box center [1058, 349] width 121 height 537
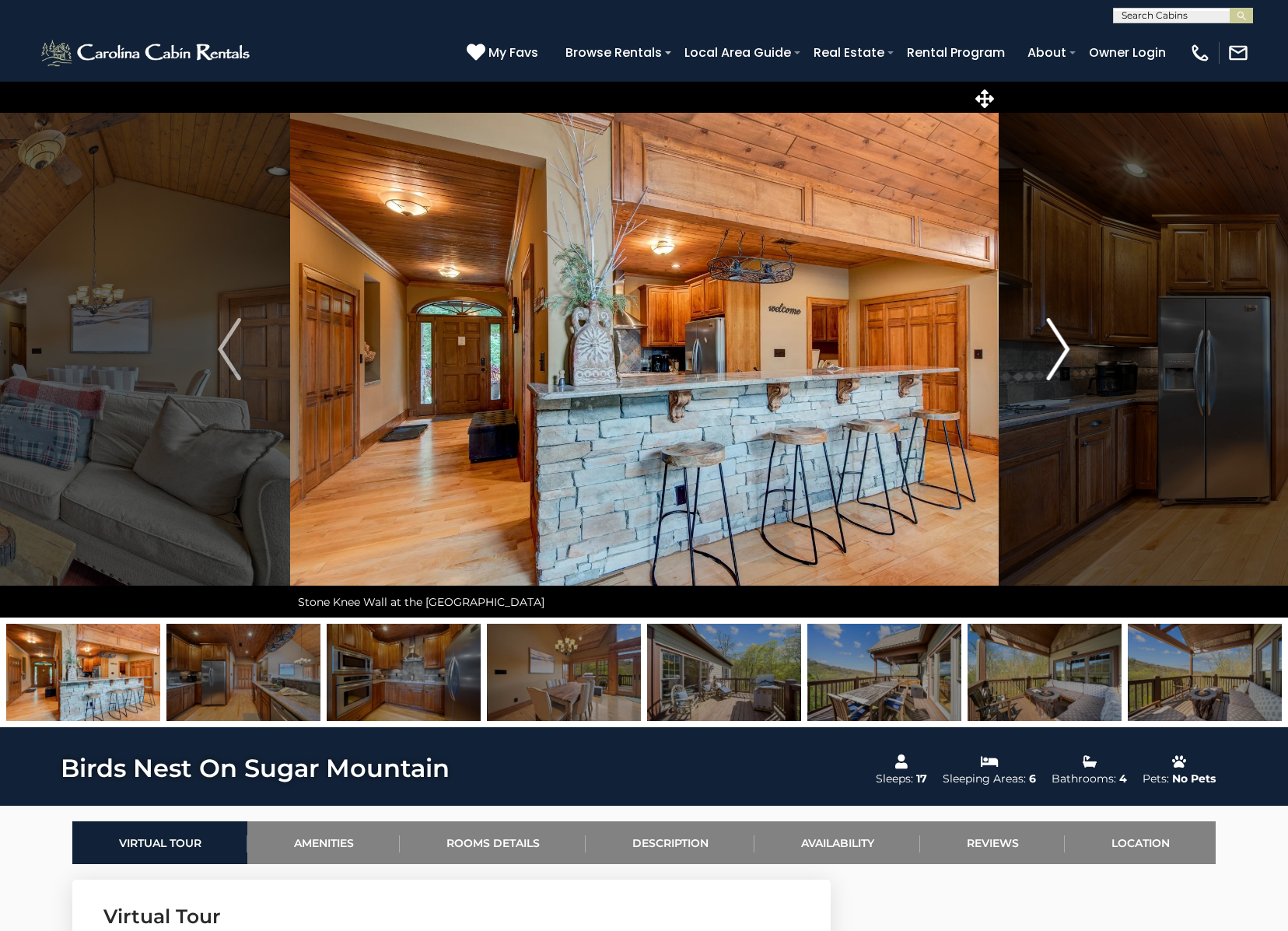
click at [1043, 352] on button "Next" at bounding box center [1058, 349] width 121 height 537
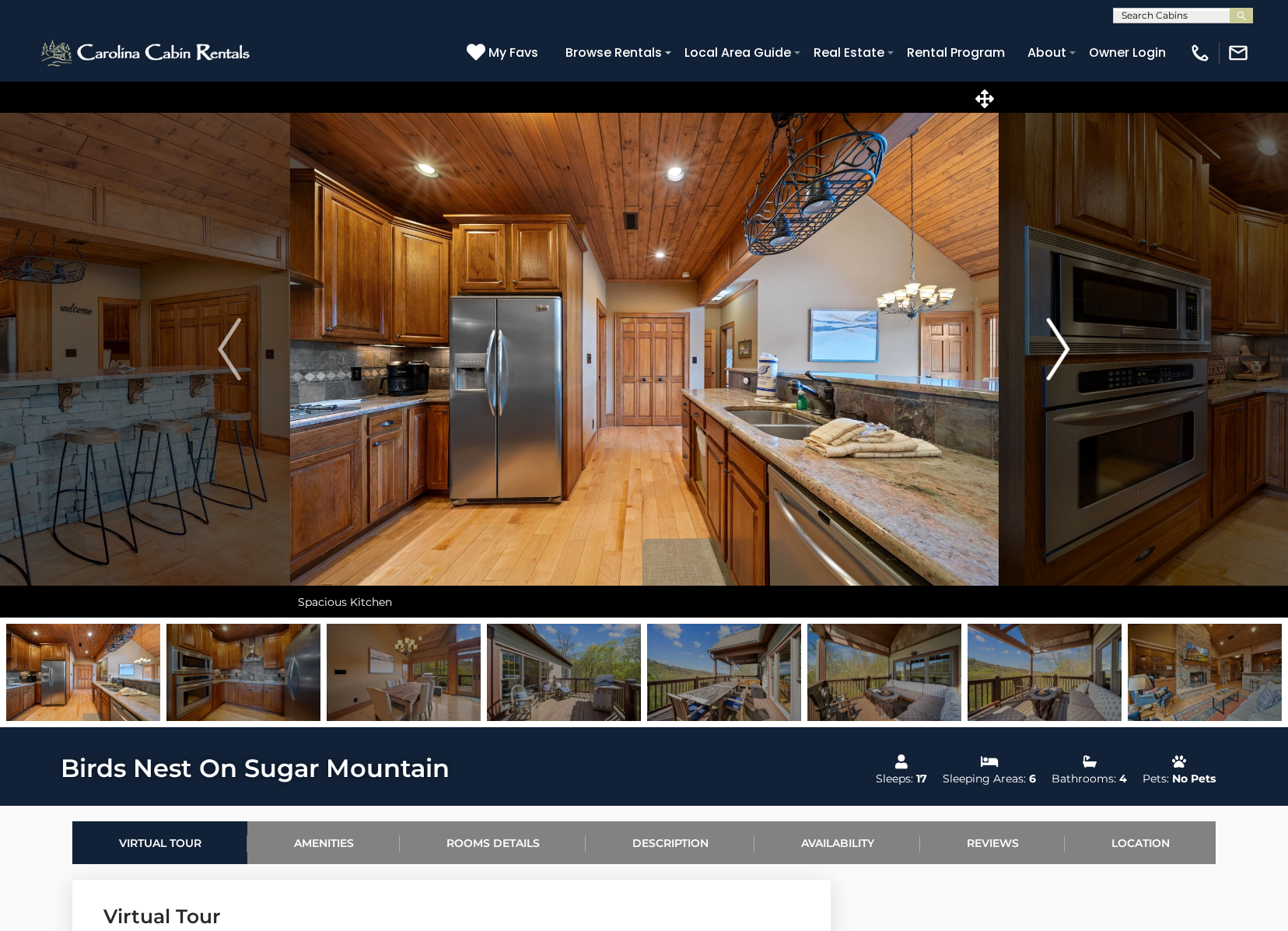
click at [1043, 352] on button "Next" at bounding box center [1058, 349] width 121 height 537
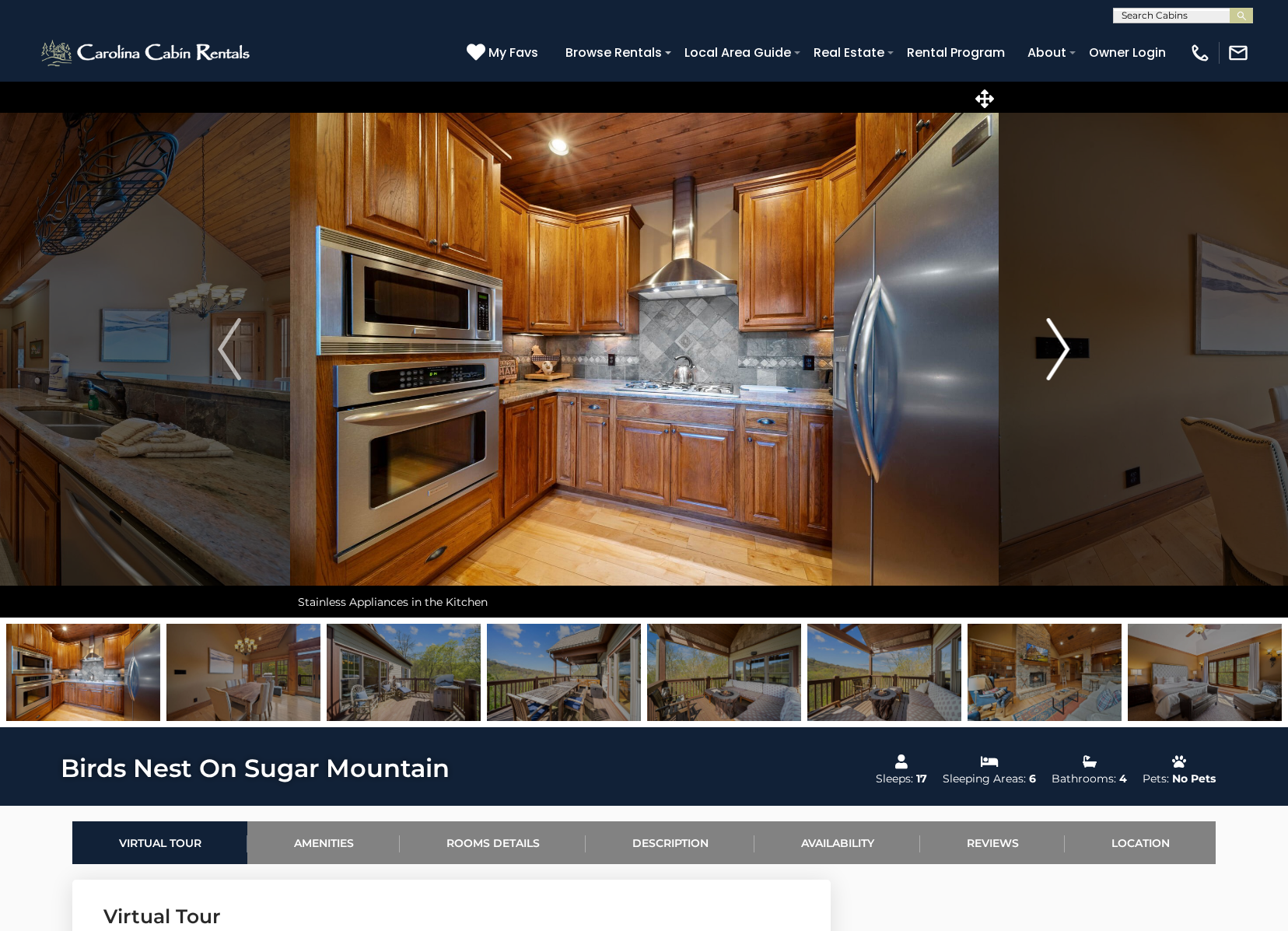
click at [1043, 352] on button "Next" at bounding box center [1058, 349] width 121 height 537
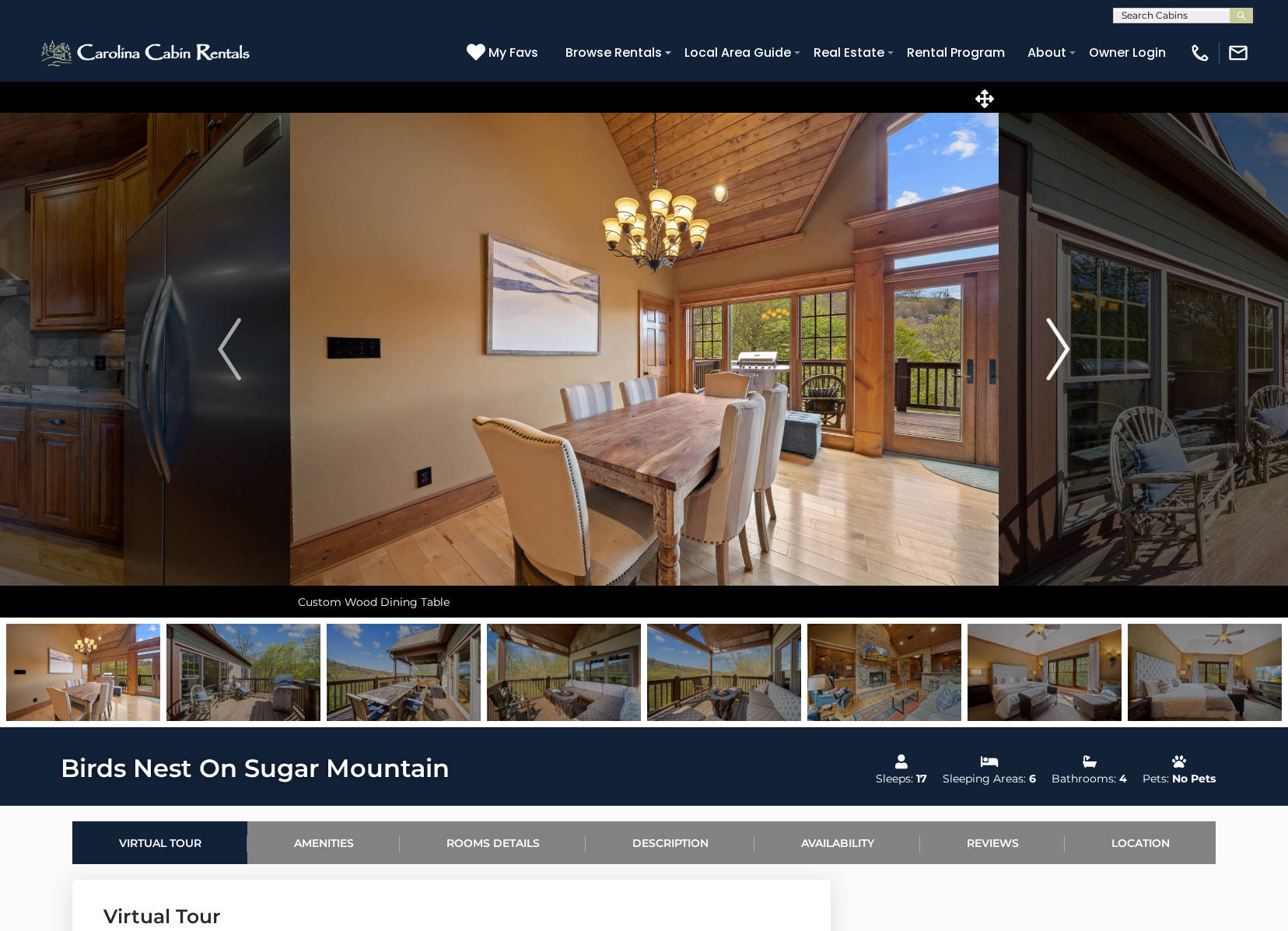
click at [1043, 352] on button "Next" at bounding box center [1058, 349] width 121 height 537
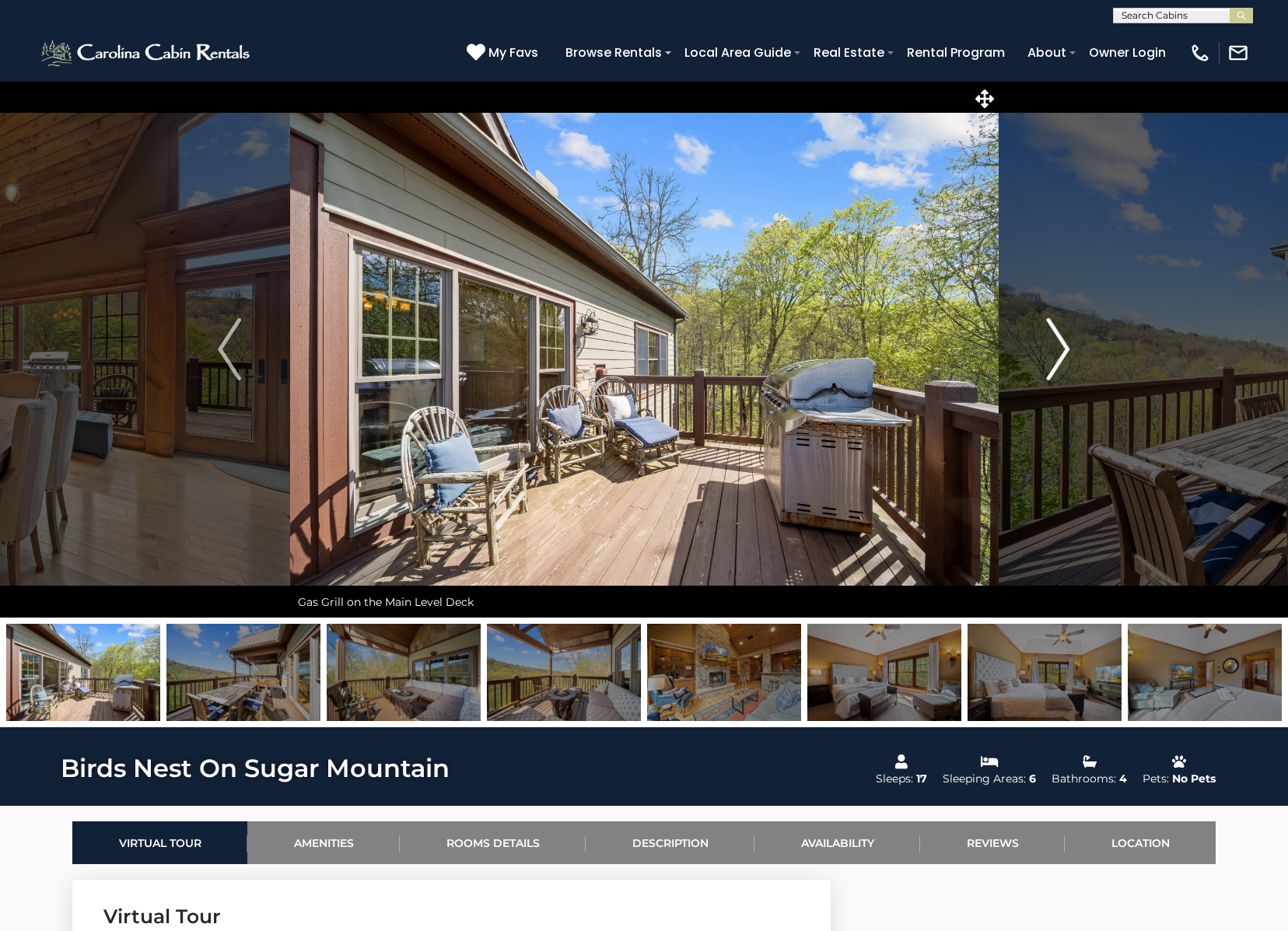
click at [1043, 352] on button "Next" at bounding box center [1058, 349] width 121 height 537
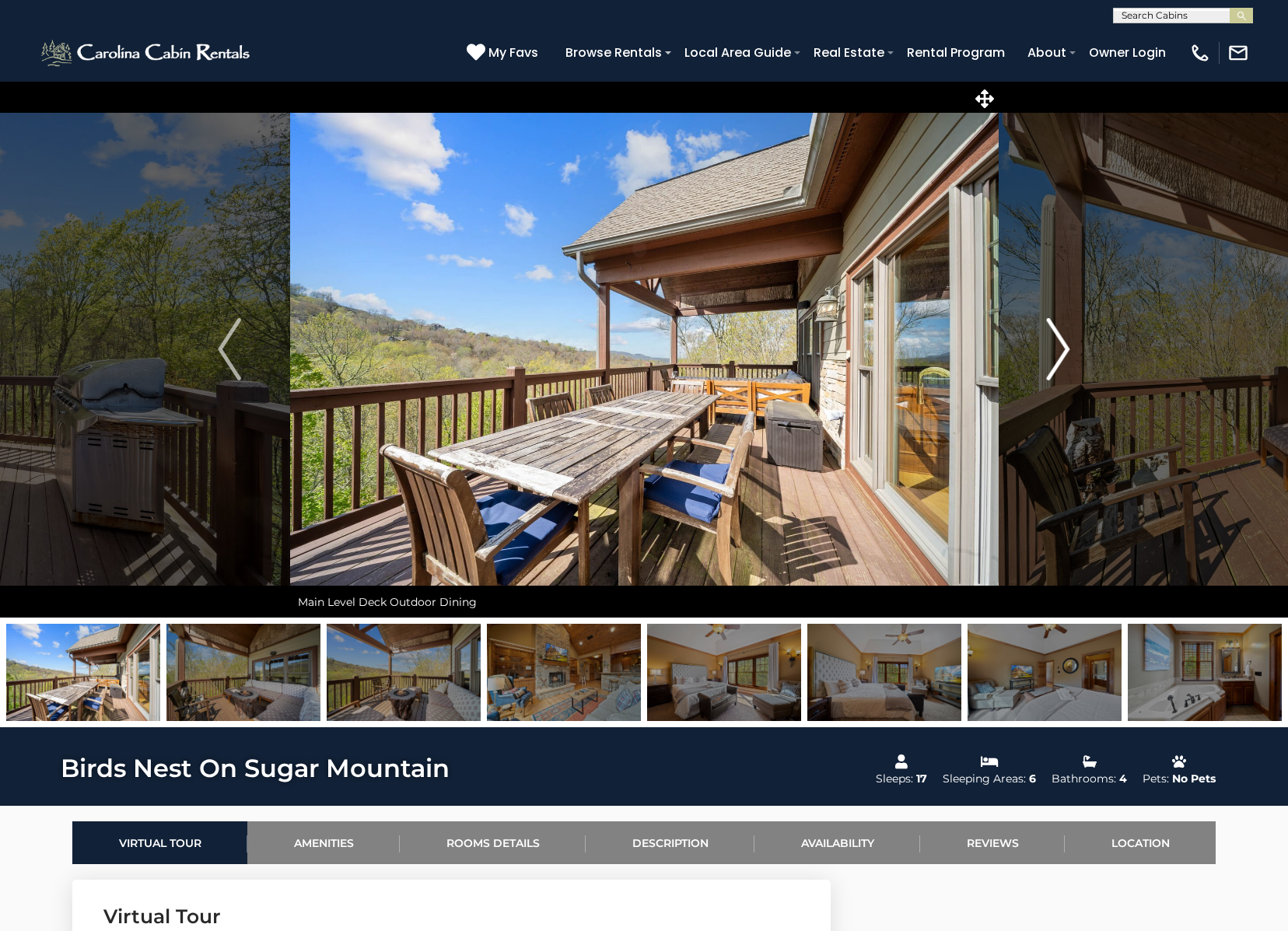
click at [1043, 352] on button "Next" at bounding box center [1058, 349] width 121 height 537
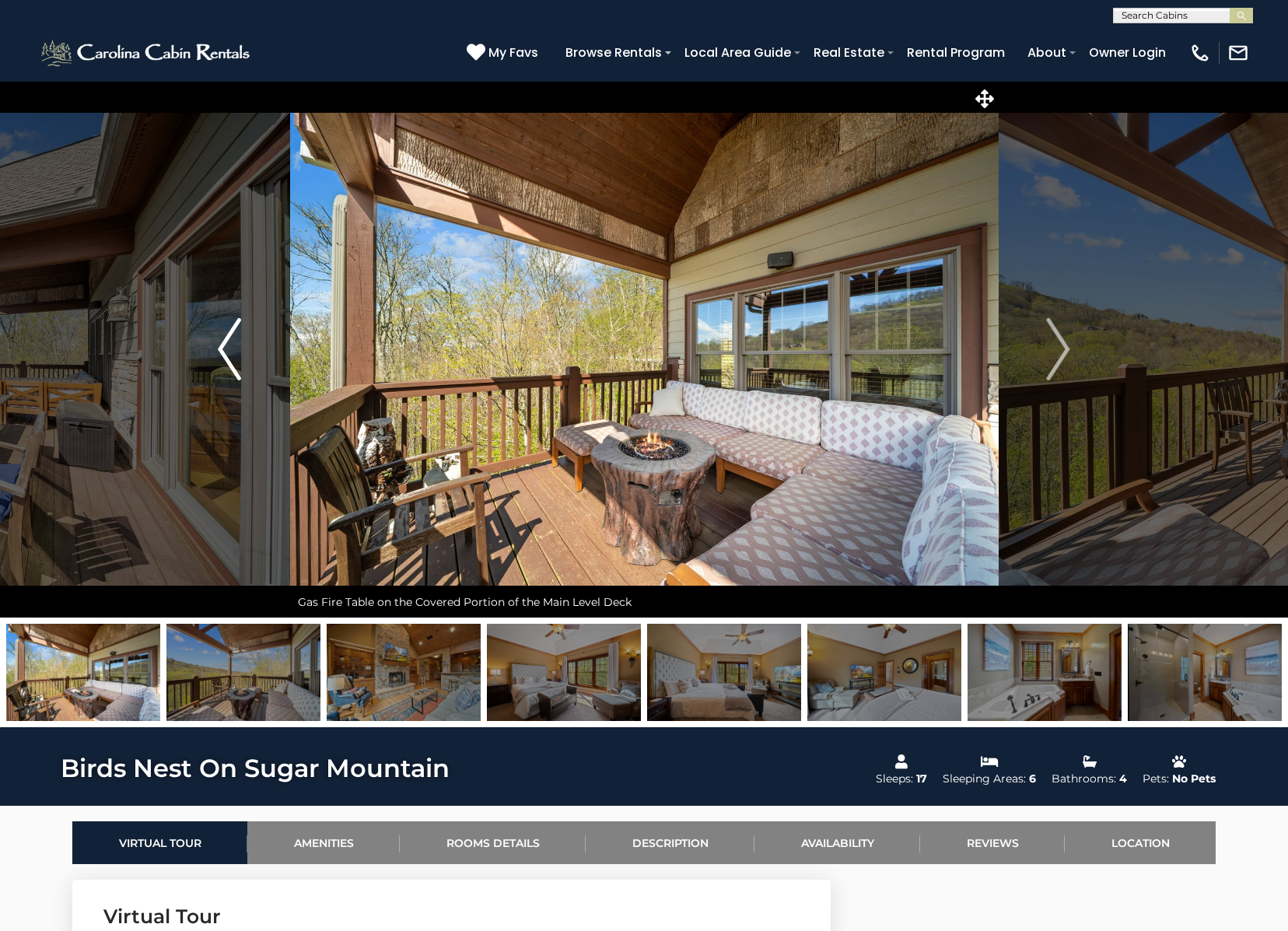
click at [251, 349] on button "Previous" at bounding box center [230, 349] width 121 height 537
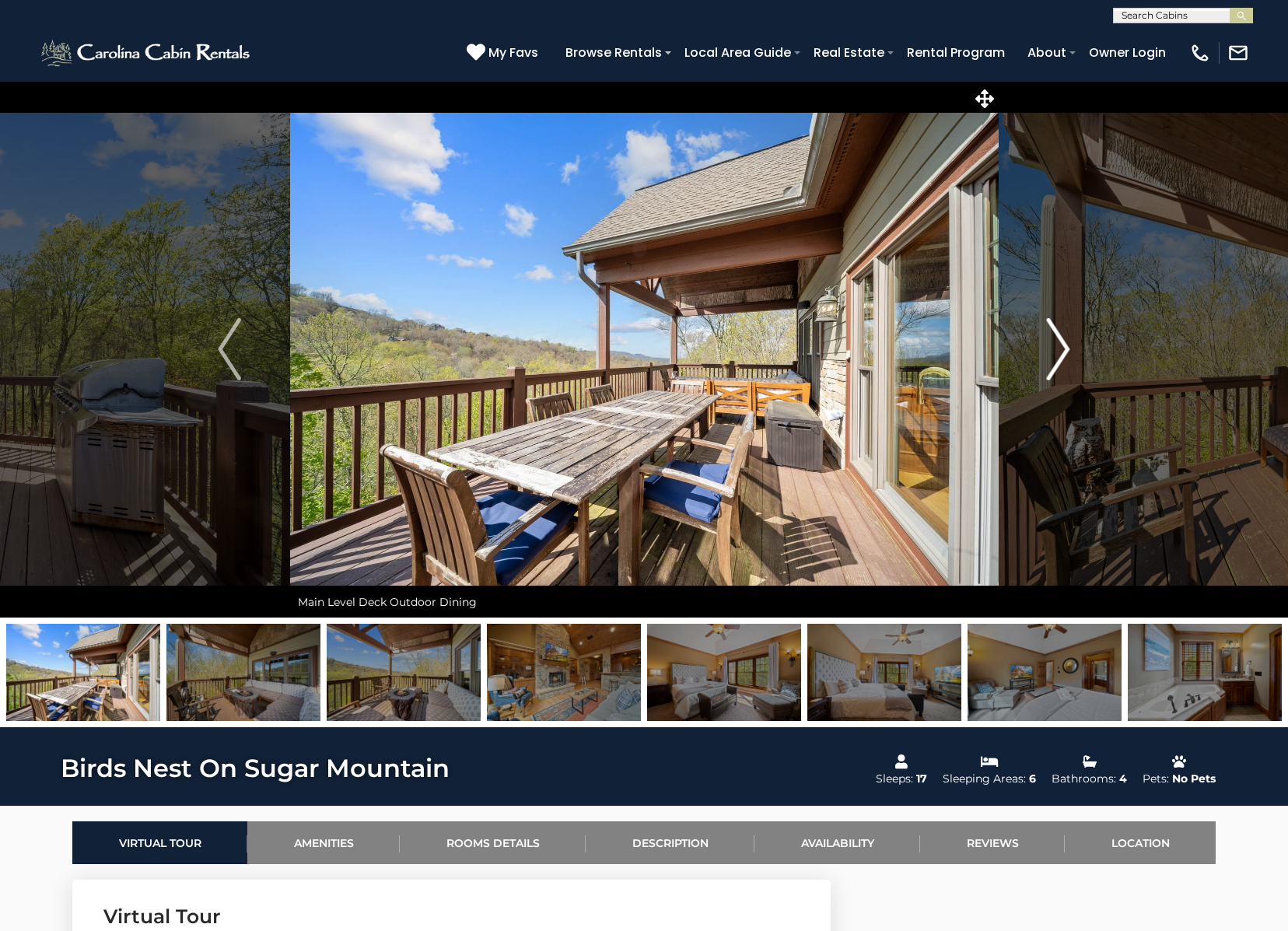
click at [1062, 349] on img "Next" at bounding box center [1058, 349] width 23 height 62
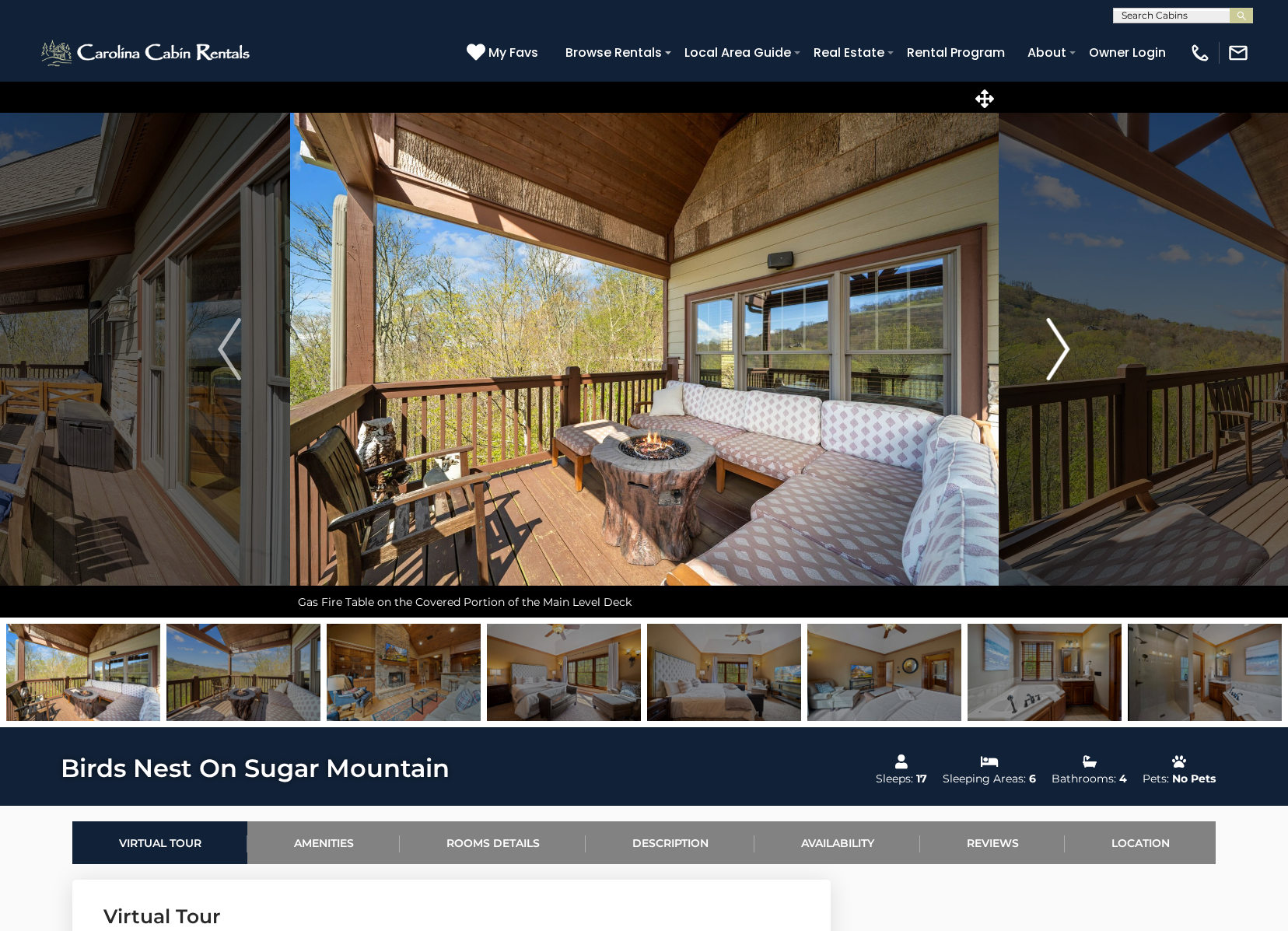
click at [1062, 349] on img "Next" at bounding box center [1058, 349] width 23 height 62
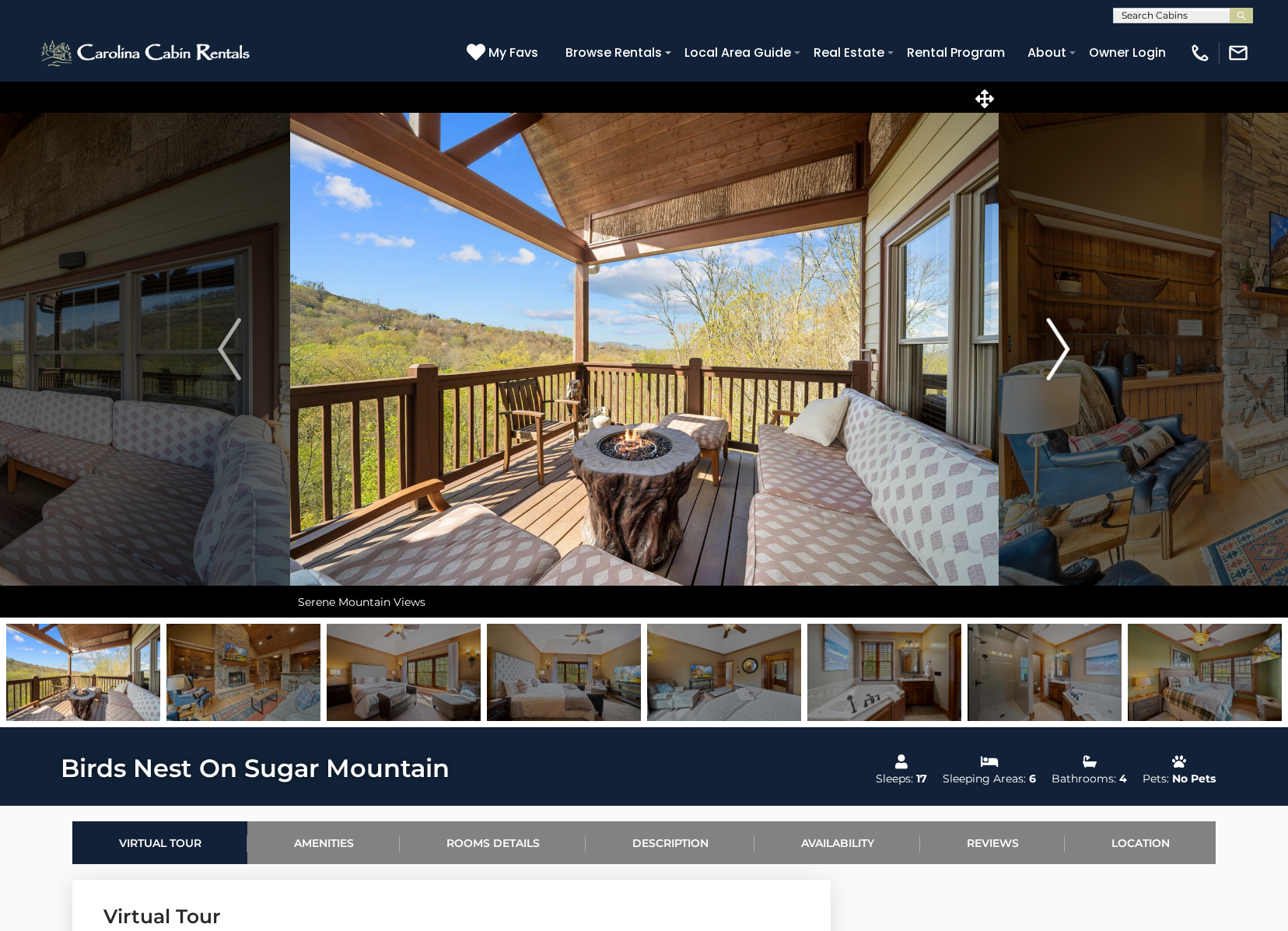
click at [1062, 349] on img "Next" at bounding box center [1058, 349] width 23 height 62
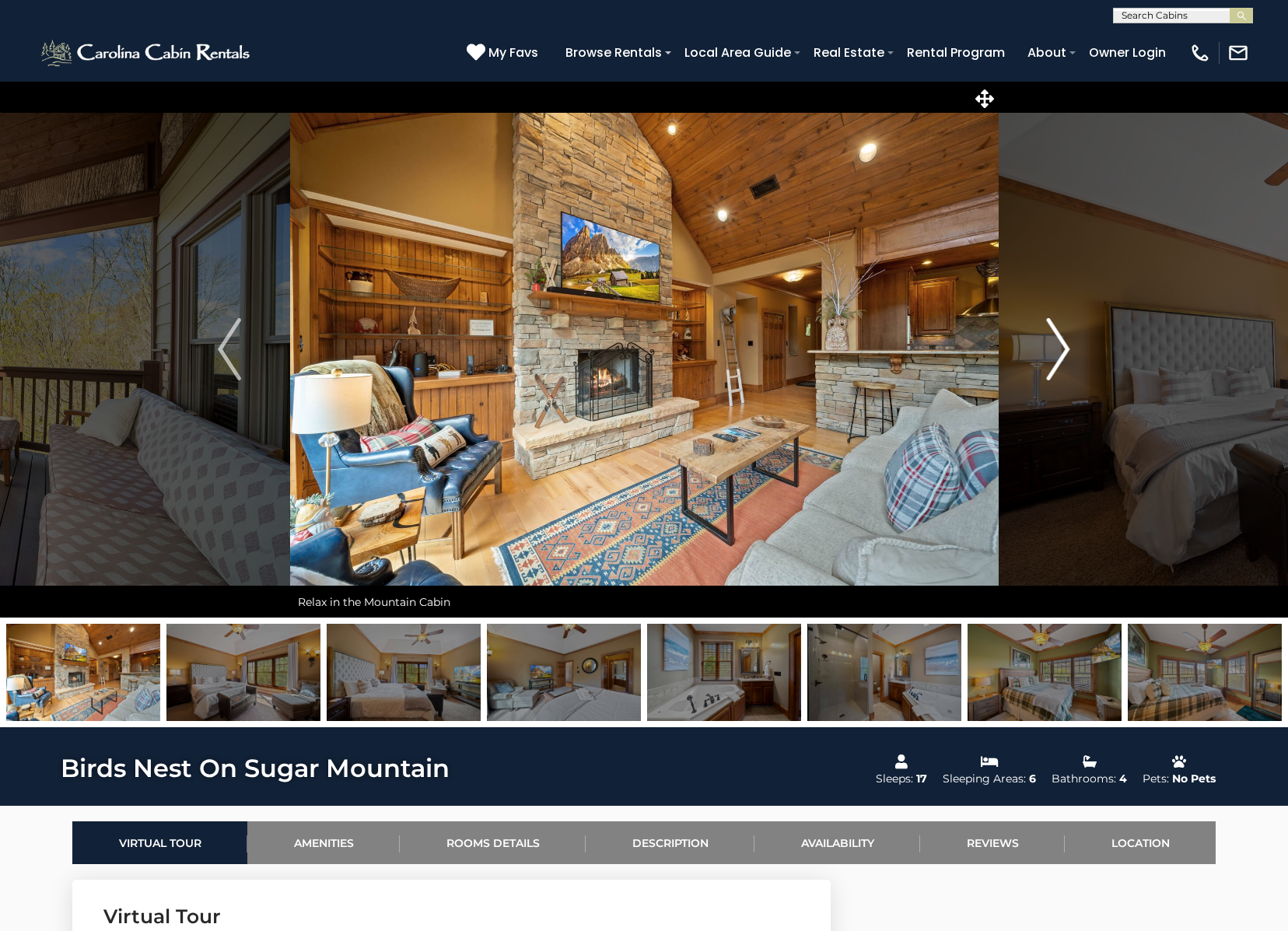
click at [1062, 349] on img "Next" at bounding box center [1058, 349] width 23 height 62
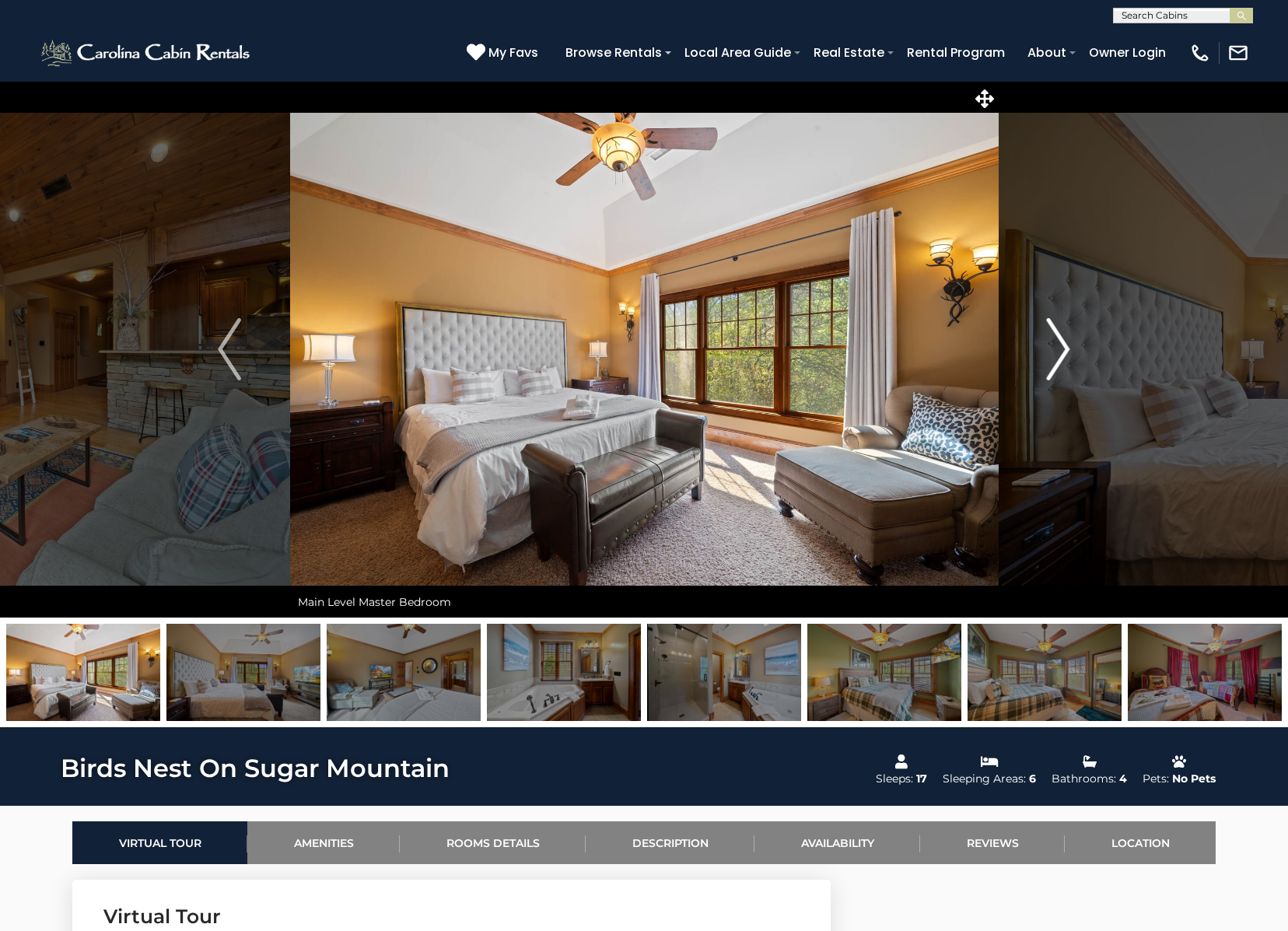
click at [1062, 349] on img "Next" at bounding box center [1058, 349] width 23 height 62
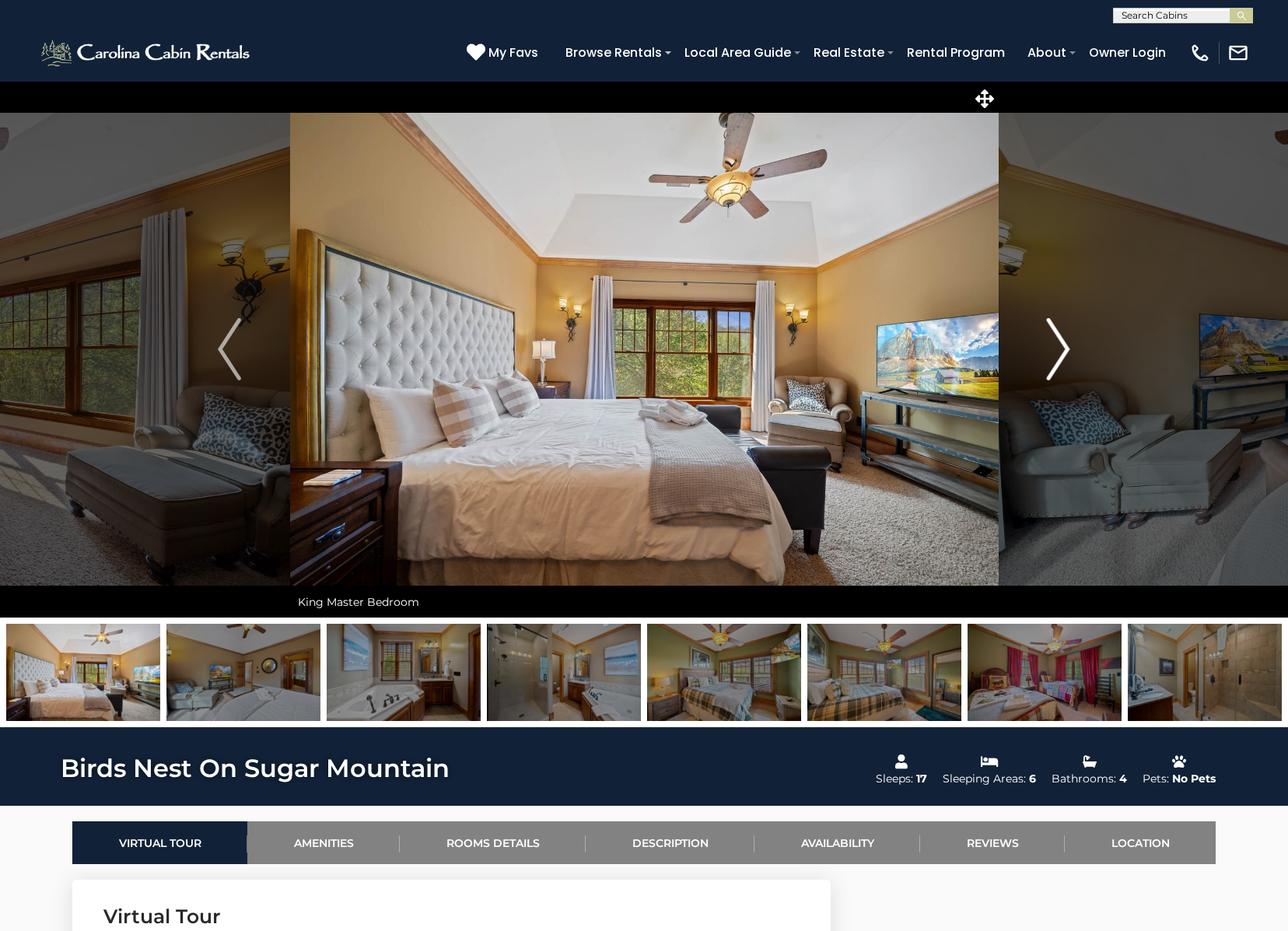
click at [1062, 349] on img "Next" at bounding box center [1058, 349] width 23 height 62
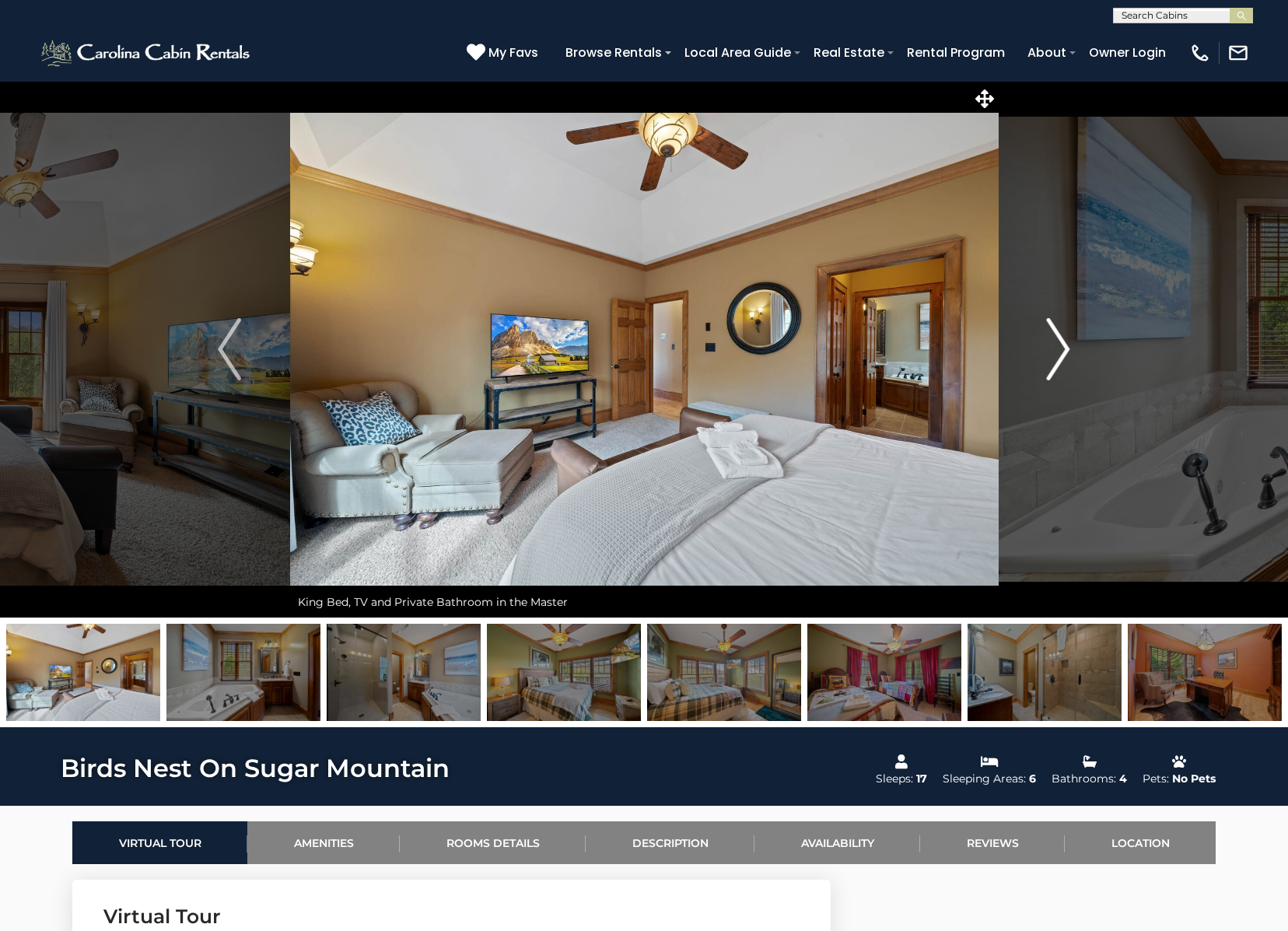
click at [1062, 349] on img "Next" at bounding box center [1058, 349] width 23 height 62
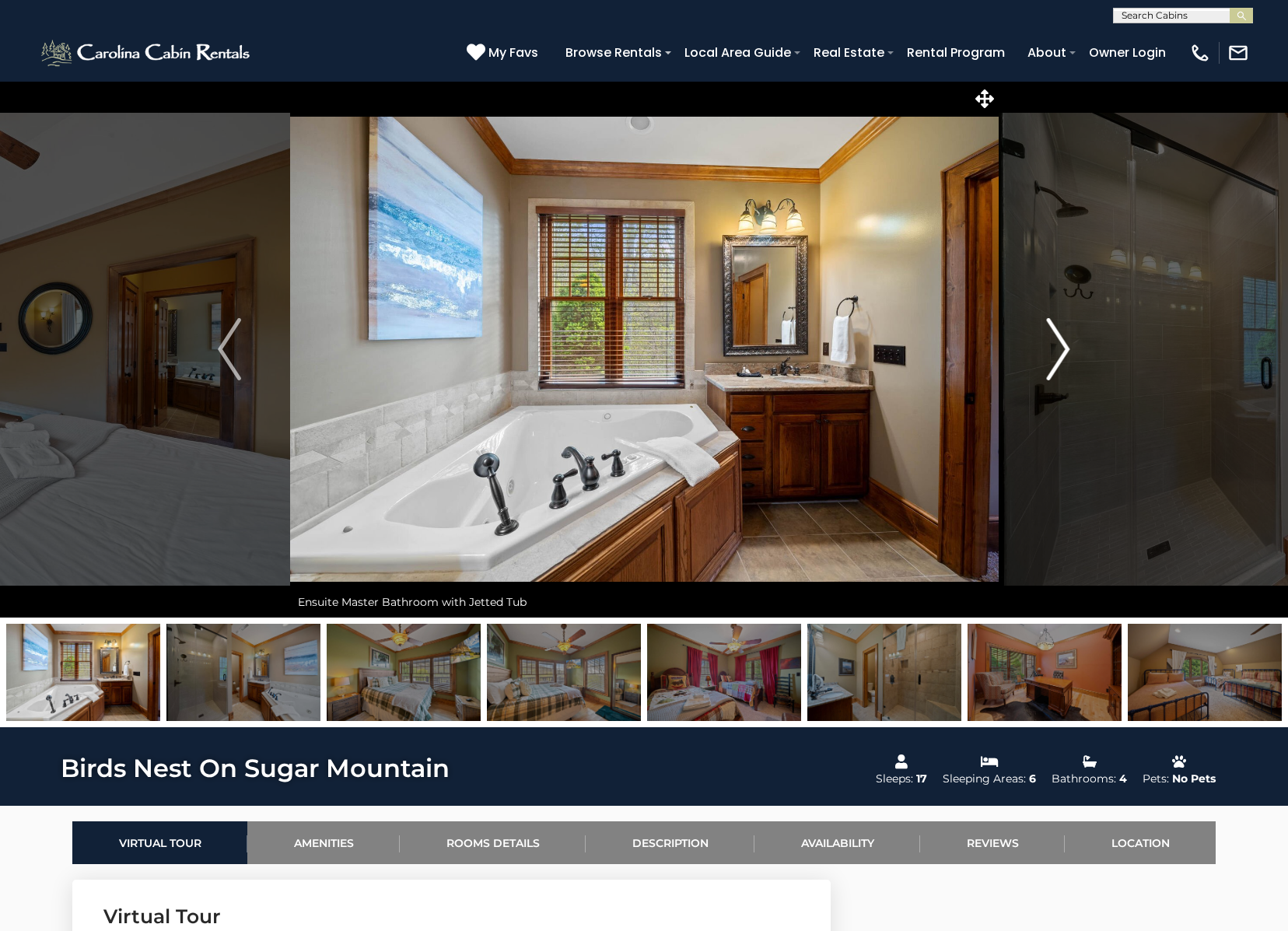
click at [1062, 349] on img "Next" at bounding box center [1058, 349] width 23 height 62
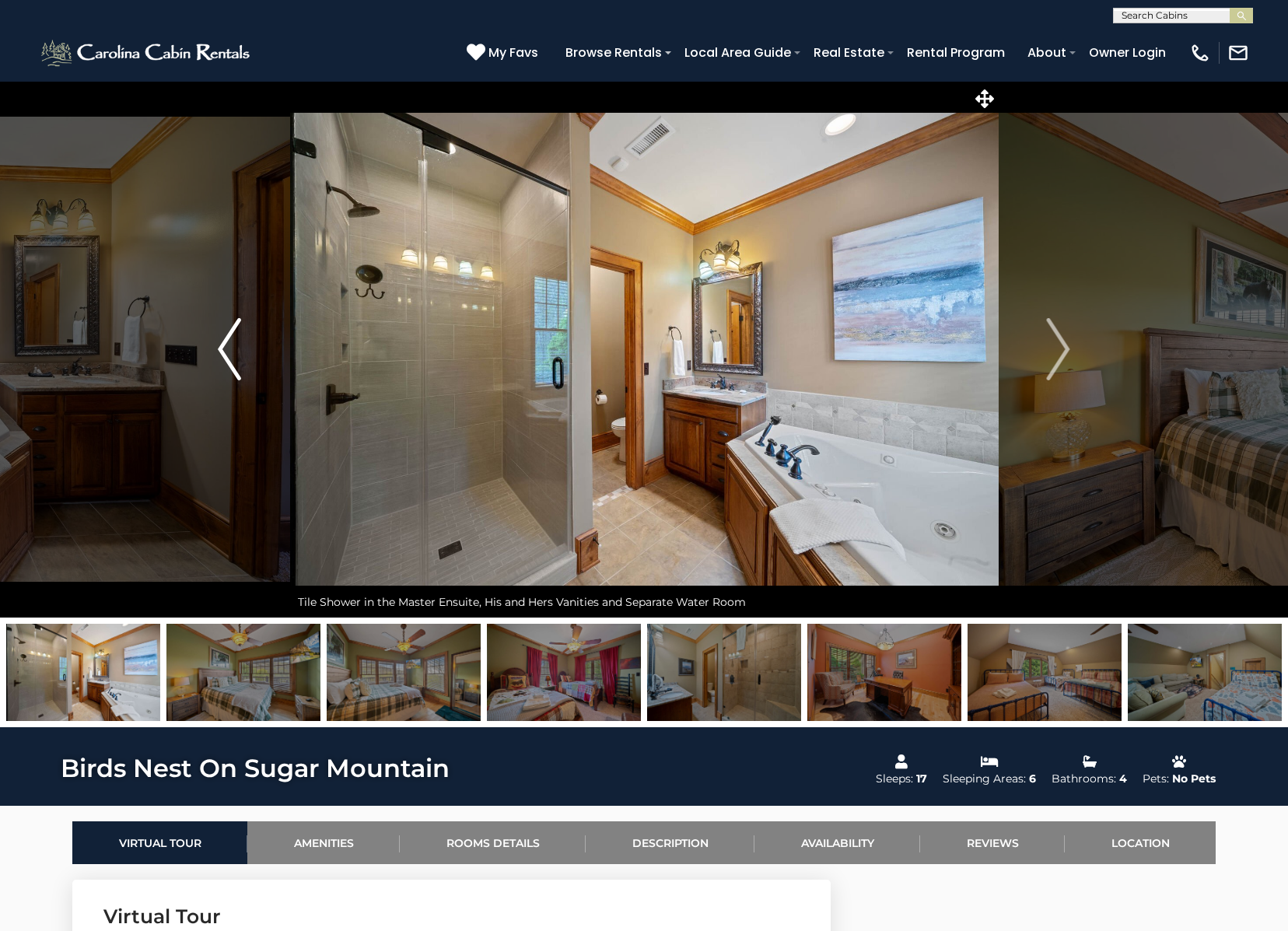
click at [232, 359] on img "Previous" at bounding box center [229, 349] width 23 height 62
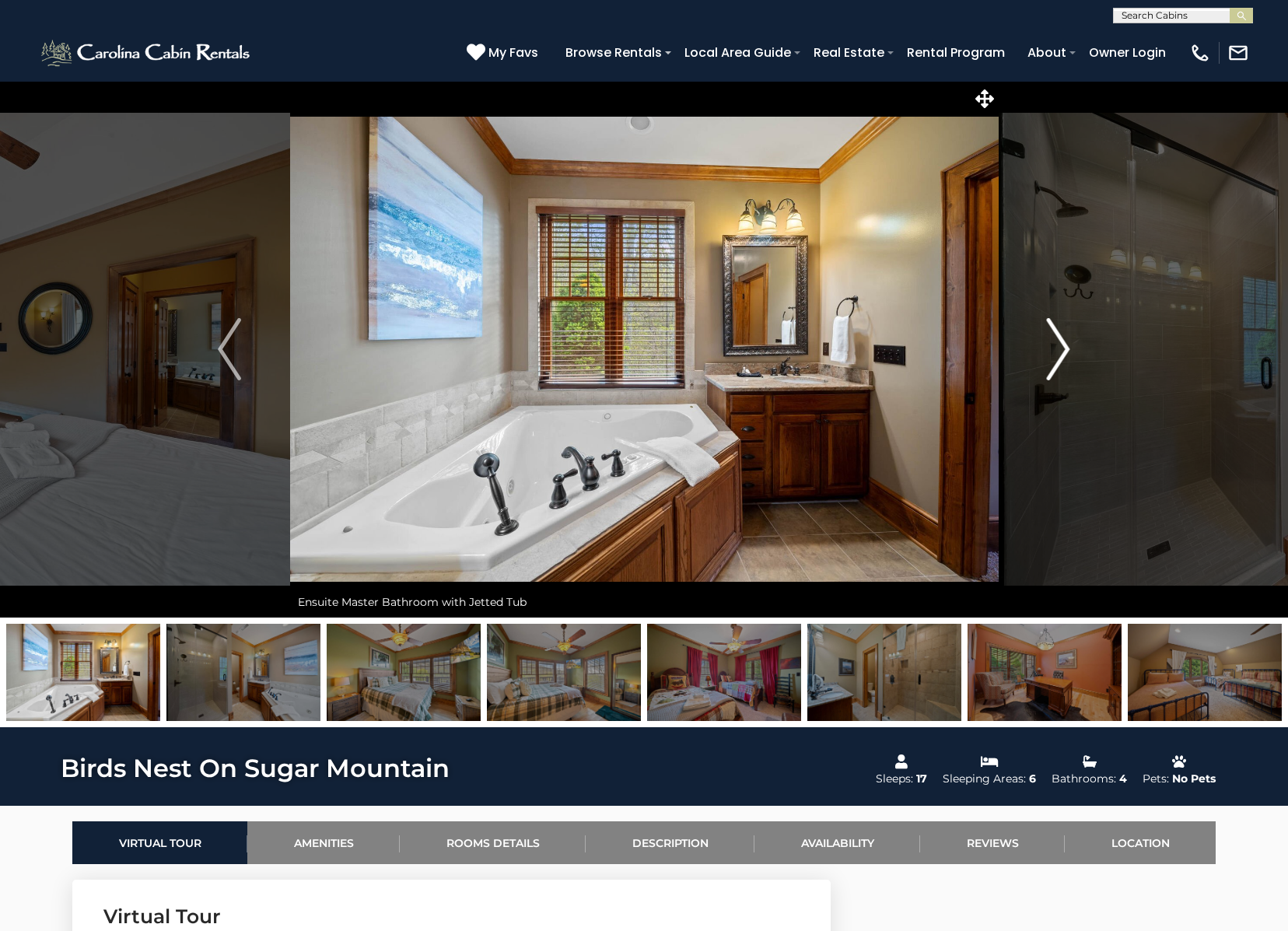
click at [1063, 354] on img "Next" at bounding box center [1058, 349] width 23 height 62
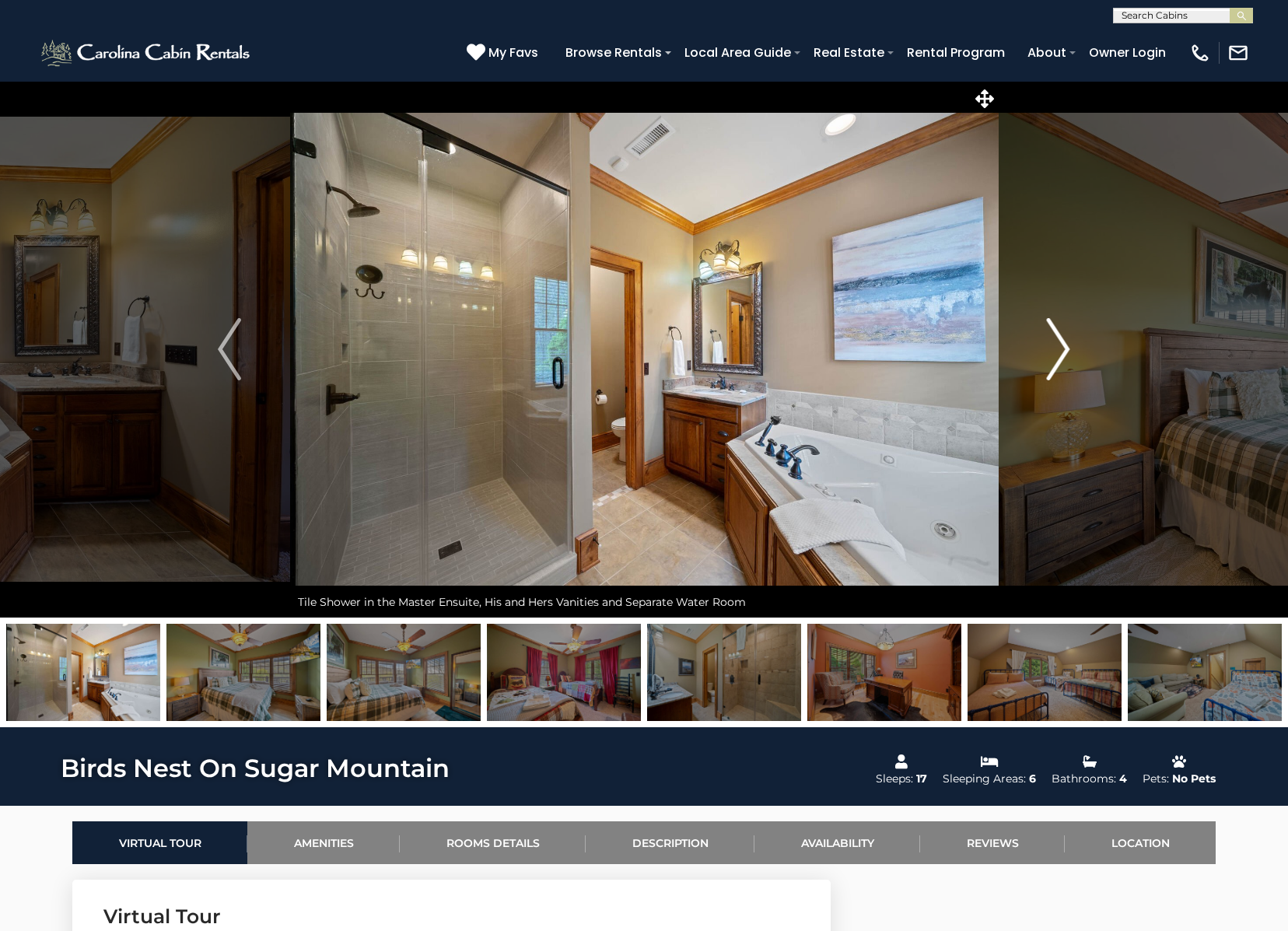
click at [1063, 354] on img "Next" at bounding box center [1058, 349] width 23 height 62
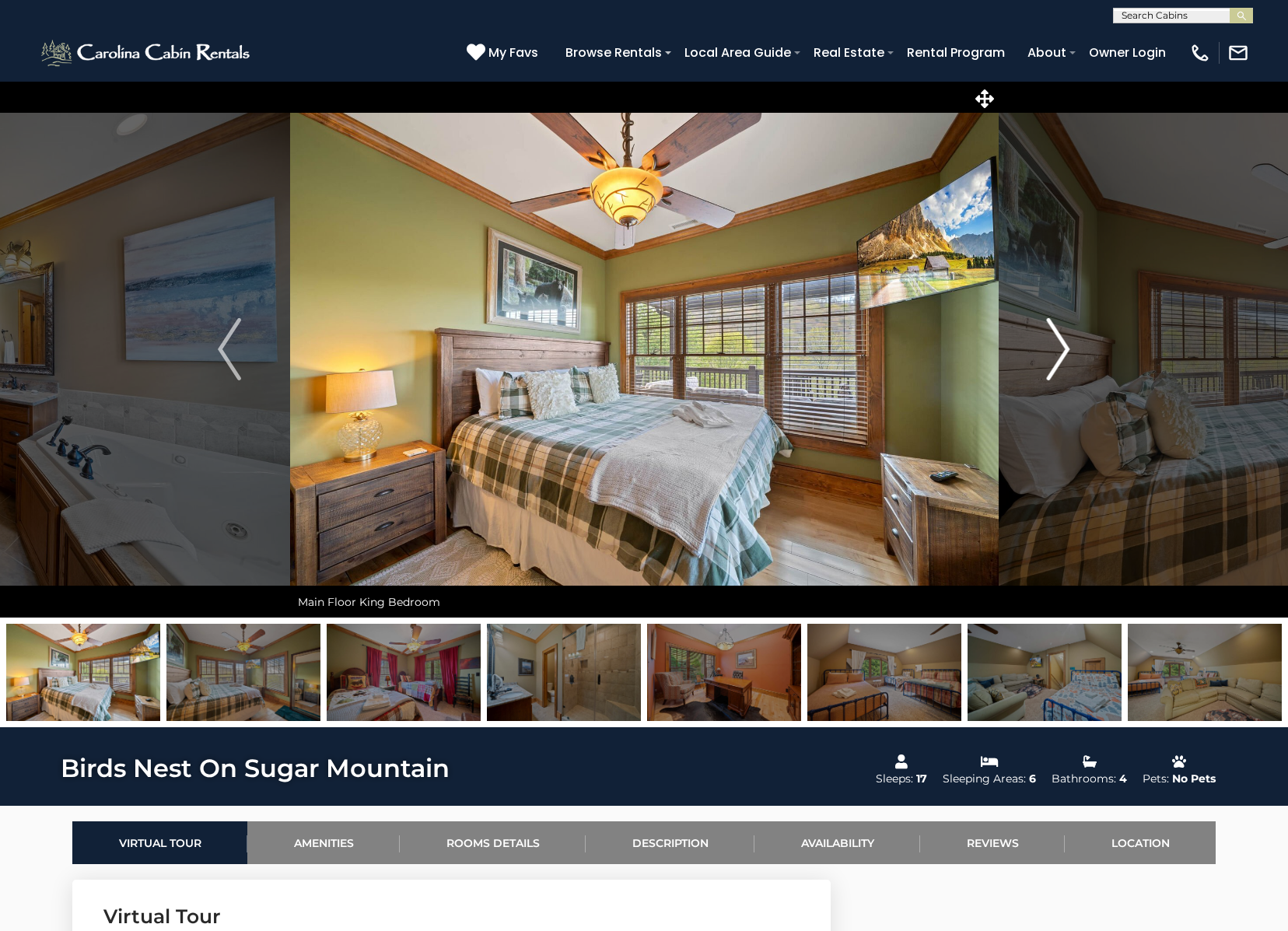
click at [1063, 354] on img "Next" at bounding box center [1058, 349] width 23 height 62
